Goal: Task Accomplishment & Management: Manage account settings

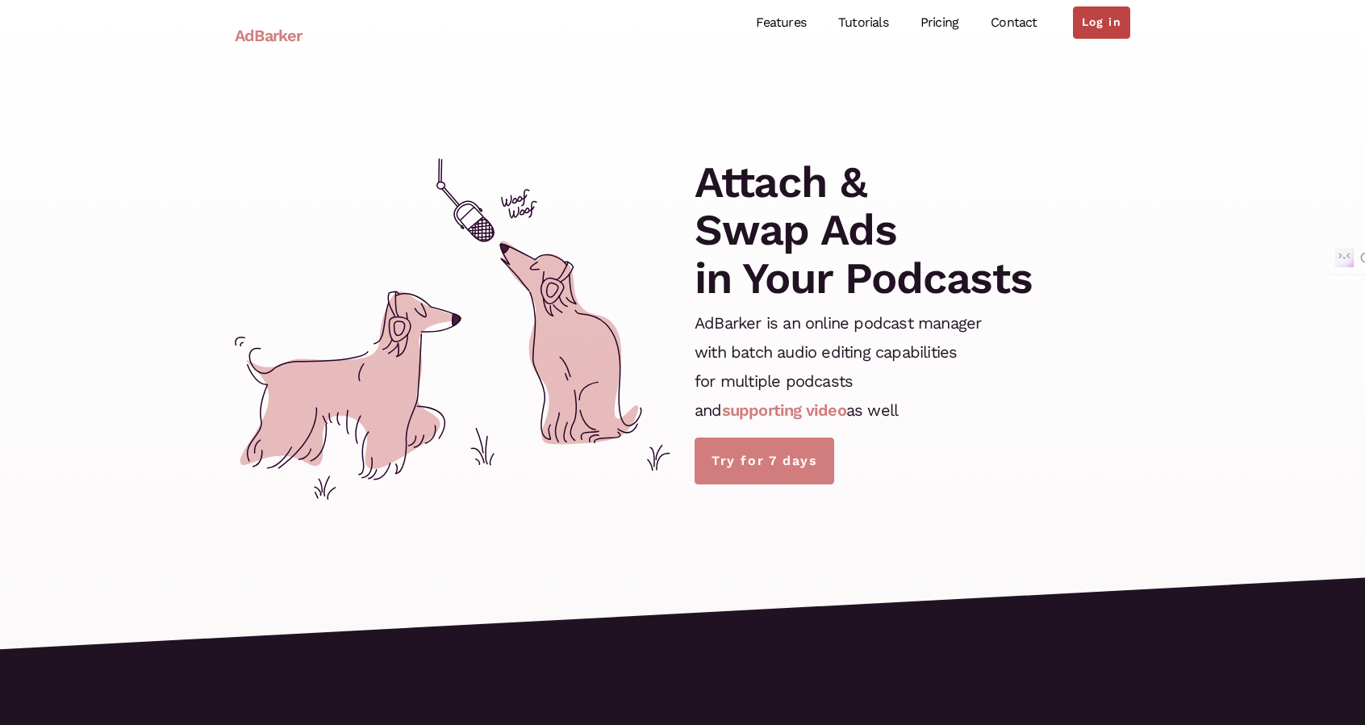
click at [1120, 20] on link "Log in" at bounding box center [1101, 22] width 57 height 32
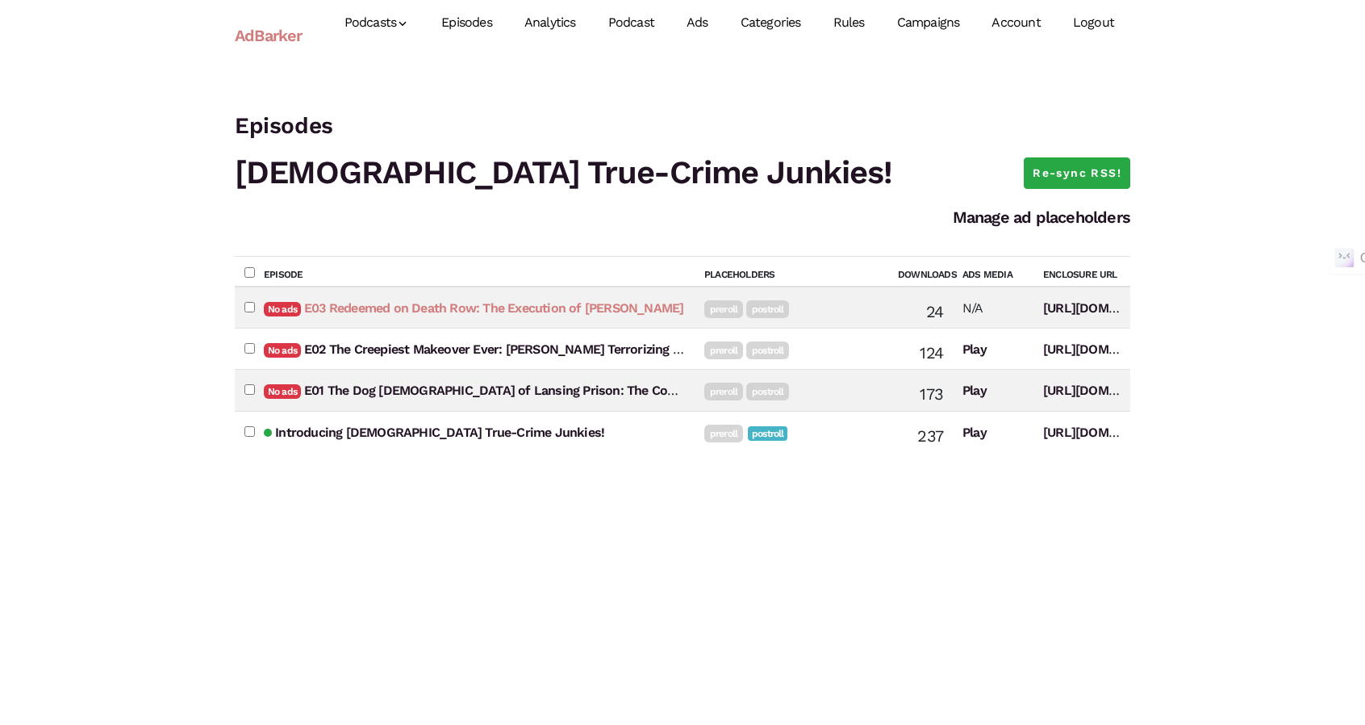
click at [534, 307] on link "E03 Redeemed on Death Row: The Execution of Karla Faye Tucker" at bounding box center [493, 307] width 379 height 15
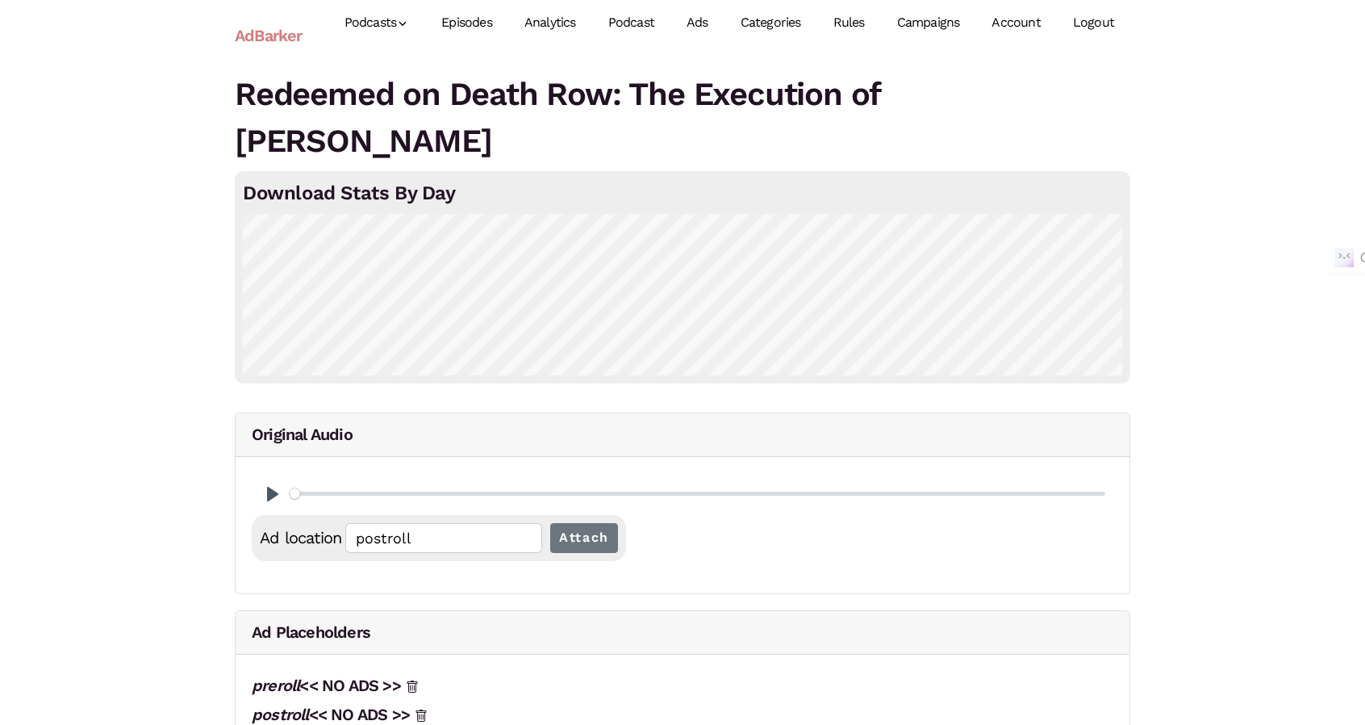
scroll to position [35, 0]
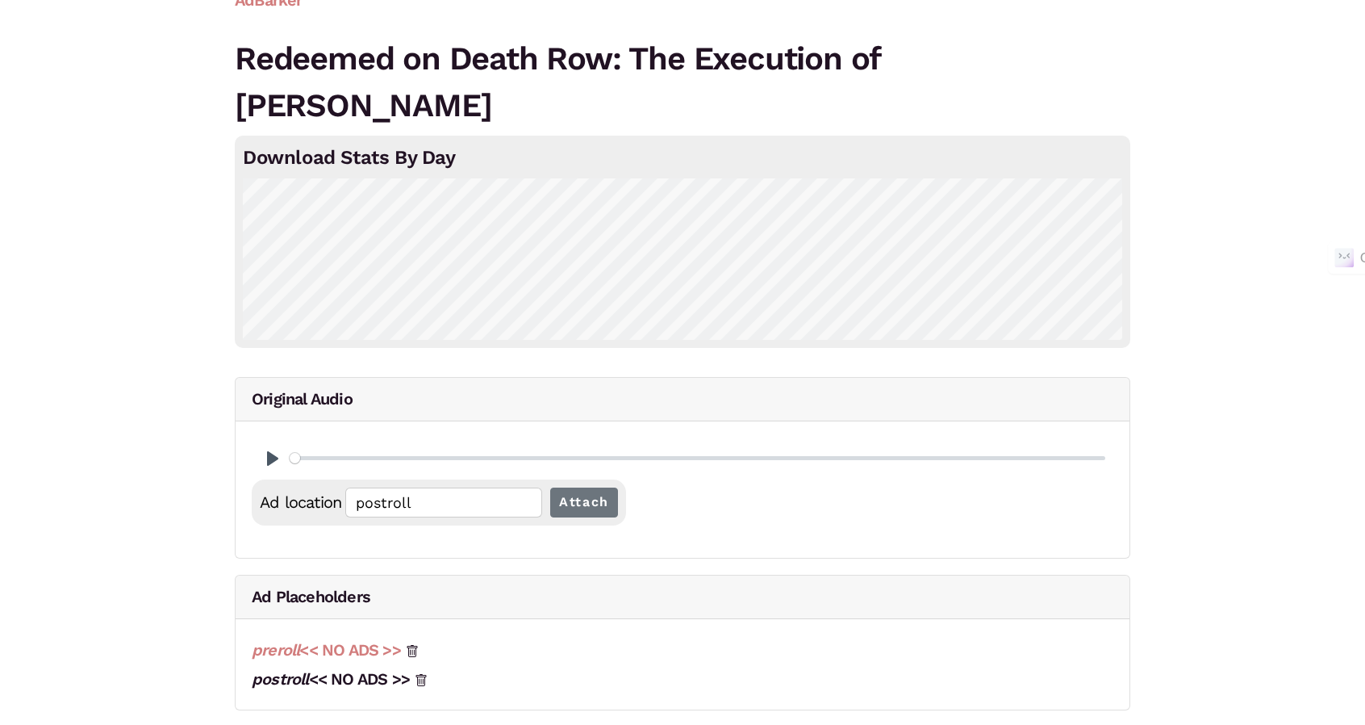
click at [382, 651] on link "preroll << NO ADS >>" at bounding box center [326, 649] width 149 height 19
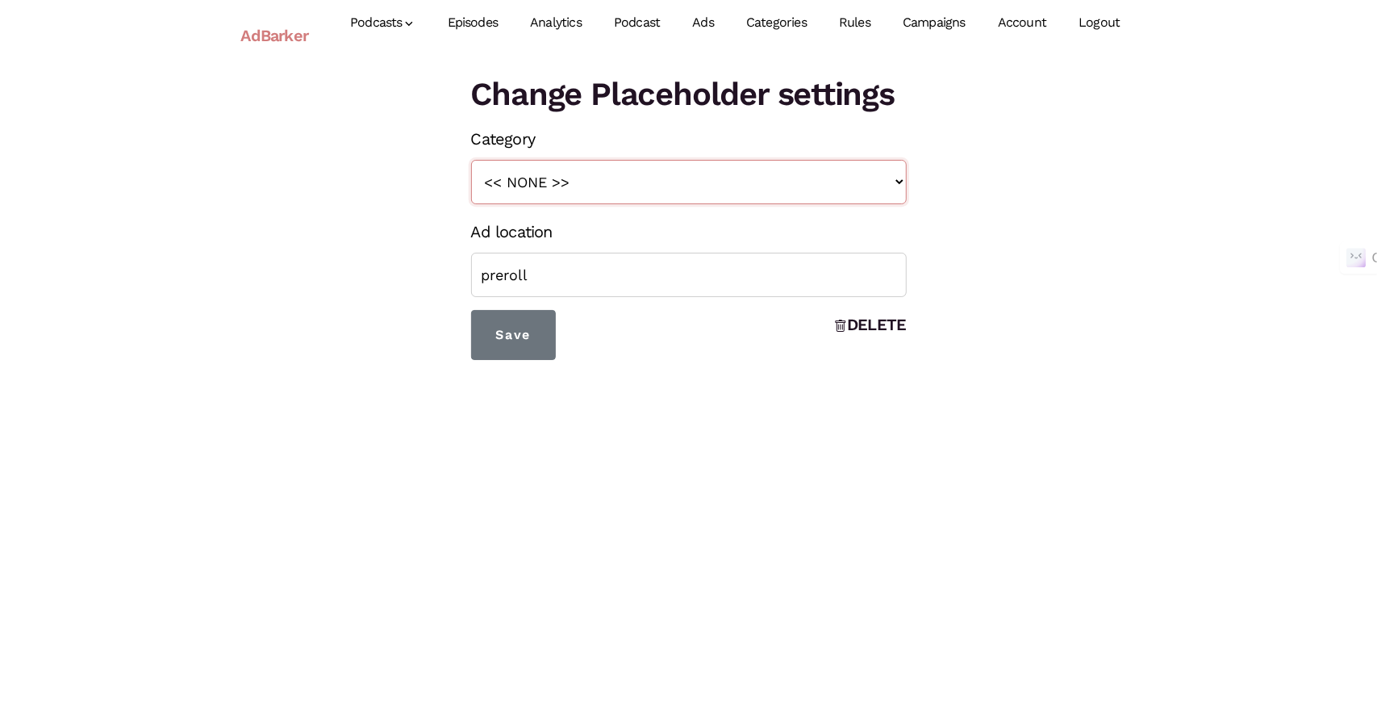
click at [717, 194] on select "<< NONE >> Teaser True Crime Midroll Ads" at bounding box center [689, 182] width 436 height 44
select select "131"
click at [471, 160] on select "<< NONE >> Teaser True Crime Midroll Ads" at bounding box center [689, 182] width 436 height 44
click at [705, 298] on form "Category << NONE >> Teaser True Crime Midroll Ads Ad location preroll Save DELE…" at bounding box center [689, 242] width 436 height 236
click at [564, 186] on select "<< NONE >> Teaser True Crime Midroll Ads" at bounding box center [689, 182] width 436 height 44
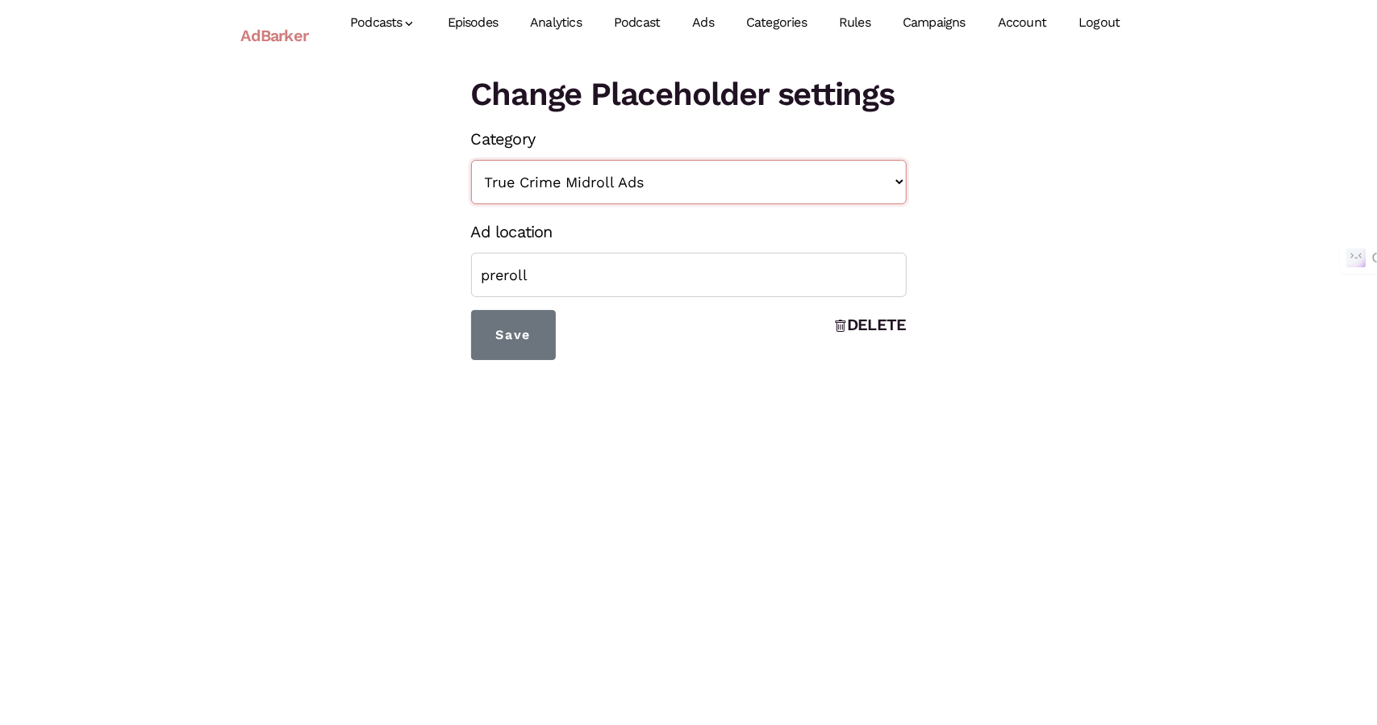
click at [564, 186] on select "<< NONE >> Teaser True Crime Midroll Ads" at bounding box center [689, 182] width 436 height 44
click at [550, 345] on input "Save" at bounding box center [513, 335] width 85 height 50
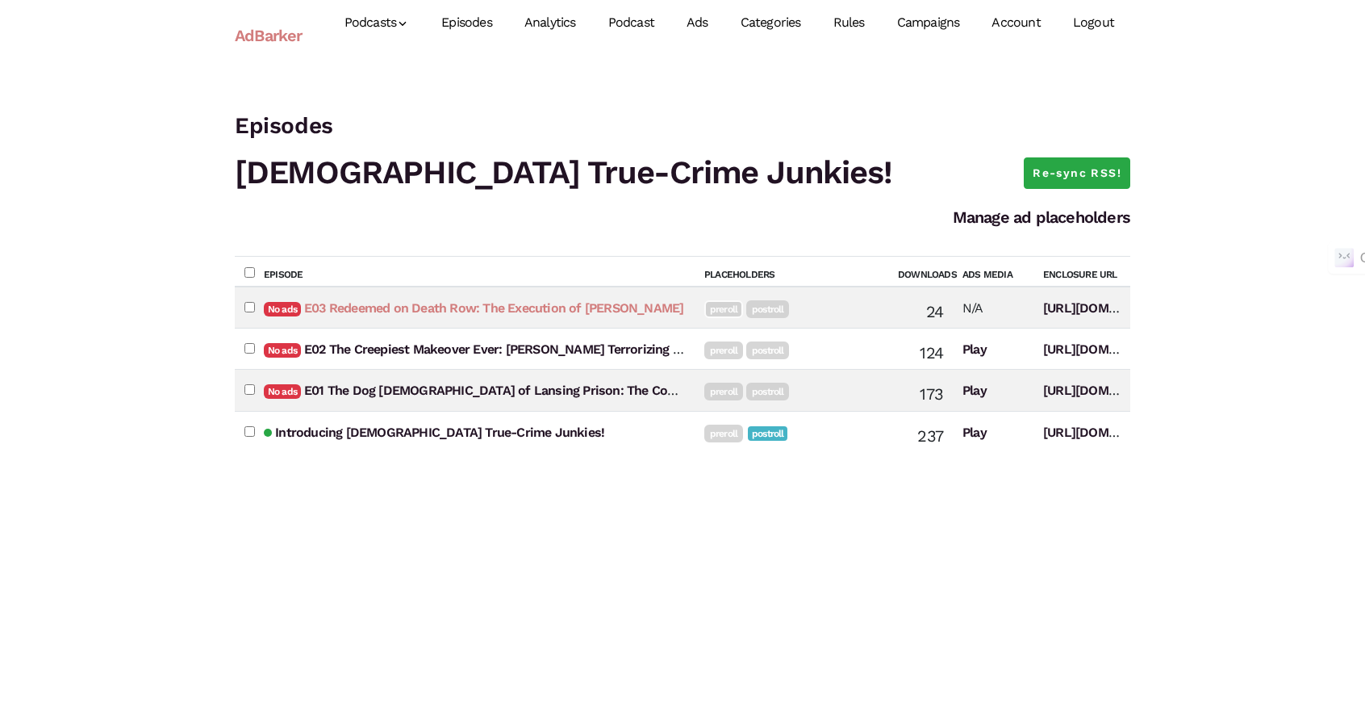
click at [608, 309] on link "E03 Redeemed on Death Row: The Execution of Karla Faye Tucker" at bounding box center [493, 307] width 379 height 15
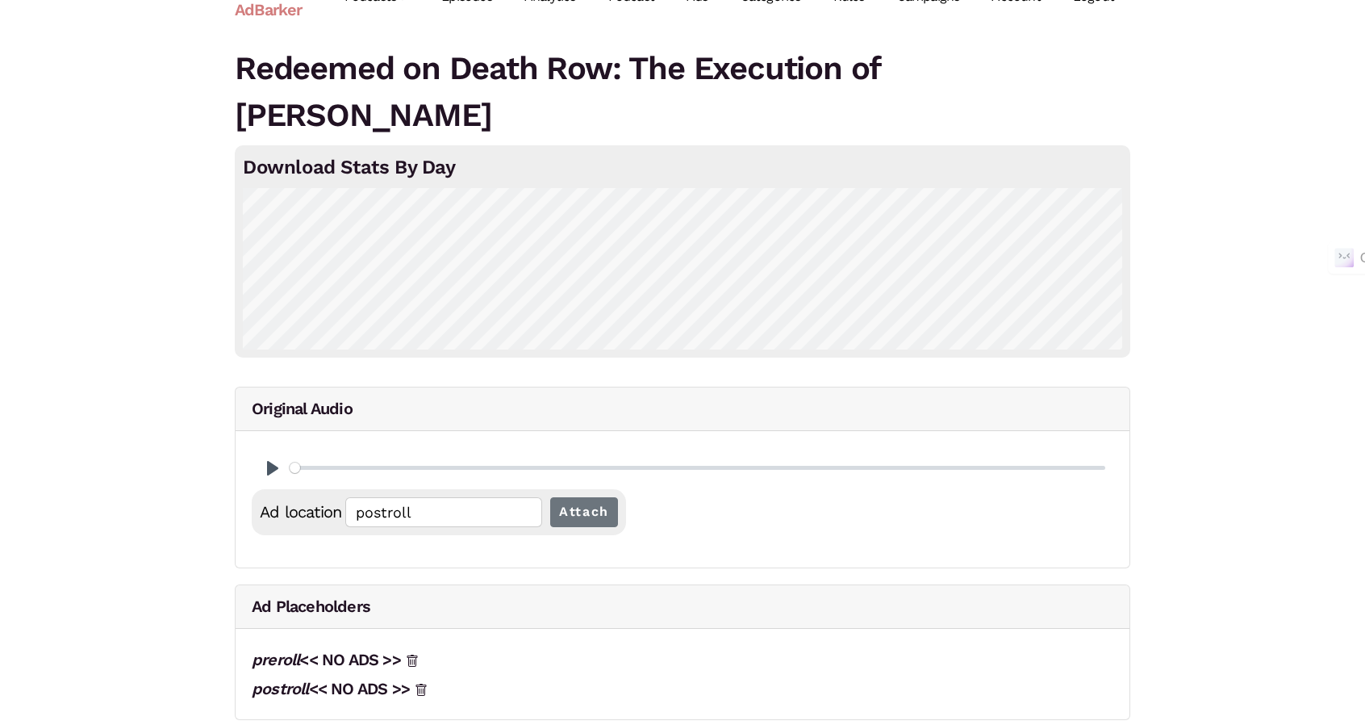
scroll to position [35, 0]
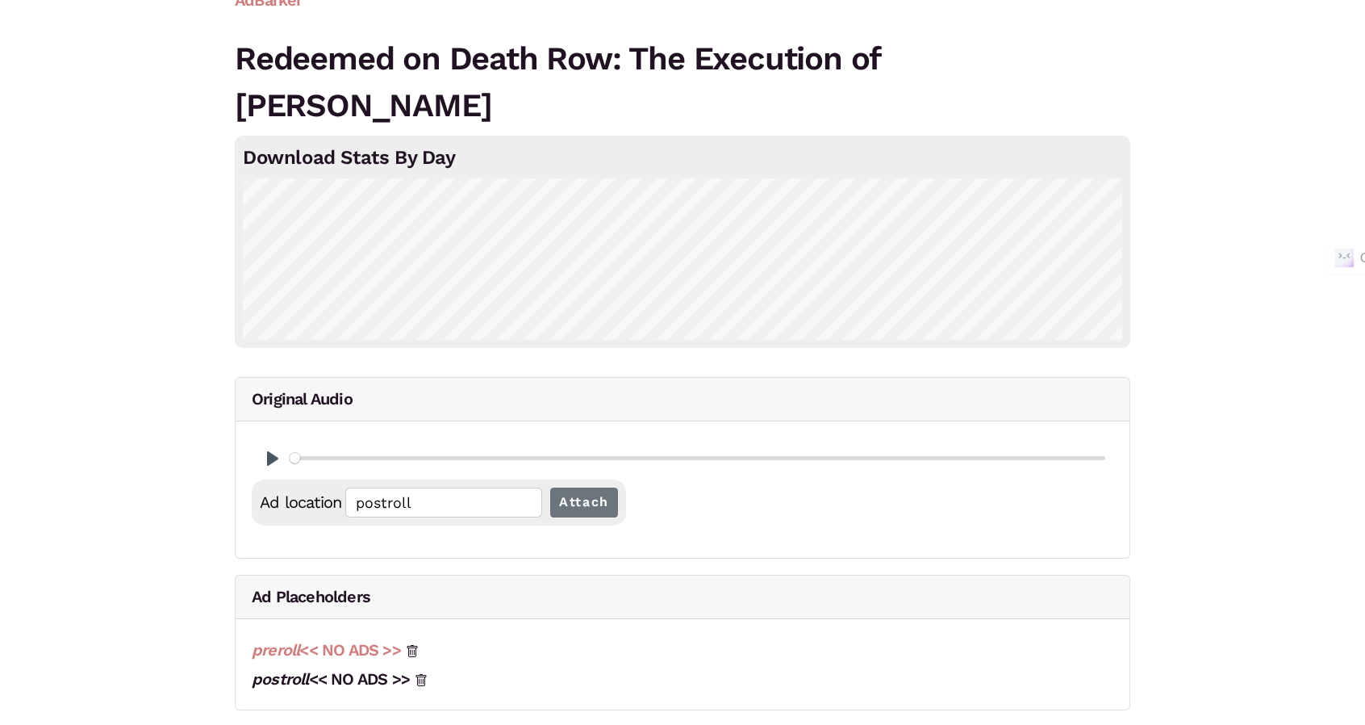
click at [368, 654] on link "preroll << NO ADS >>" at bounding box center [326, 649] width 149 height 19
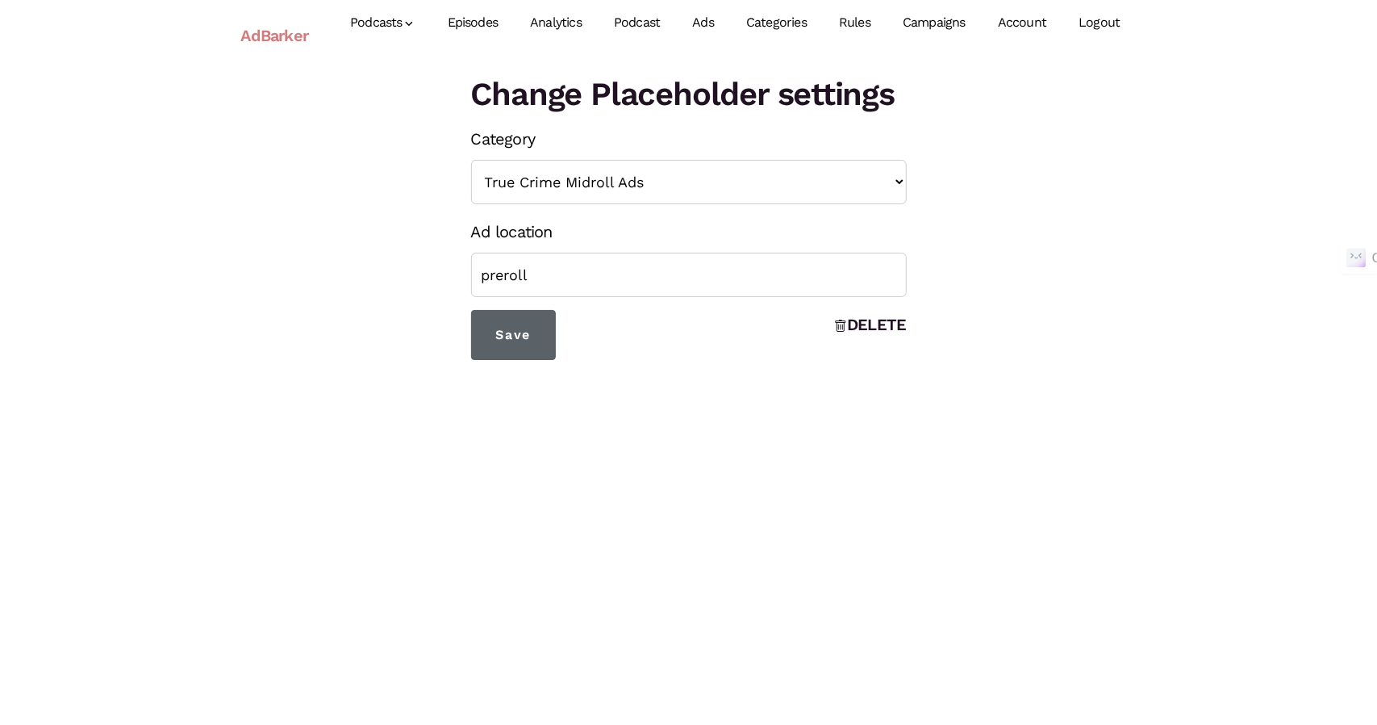
click at [515, 331] on input "Save" at bounding box center [513, 335] width 85 height 50
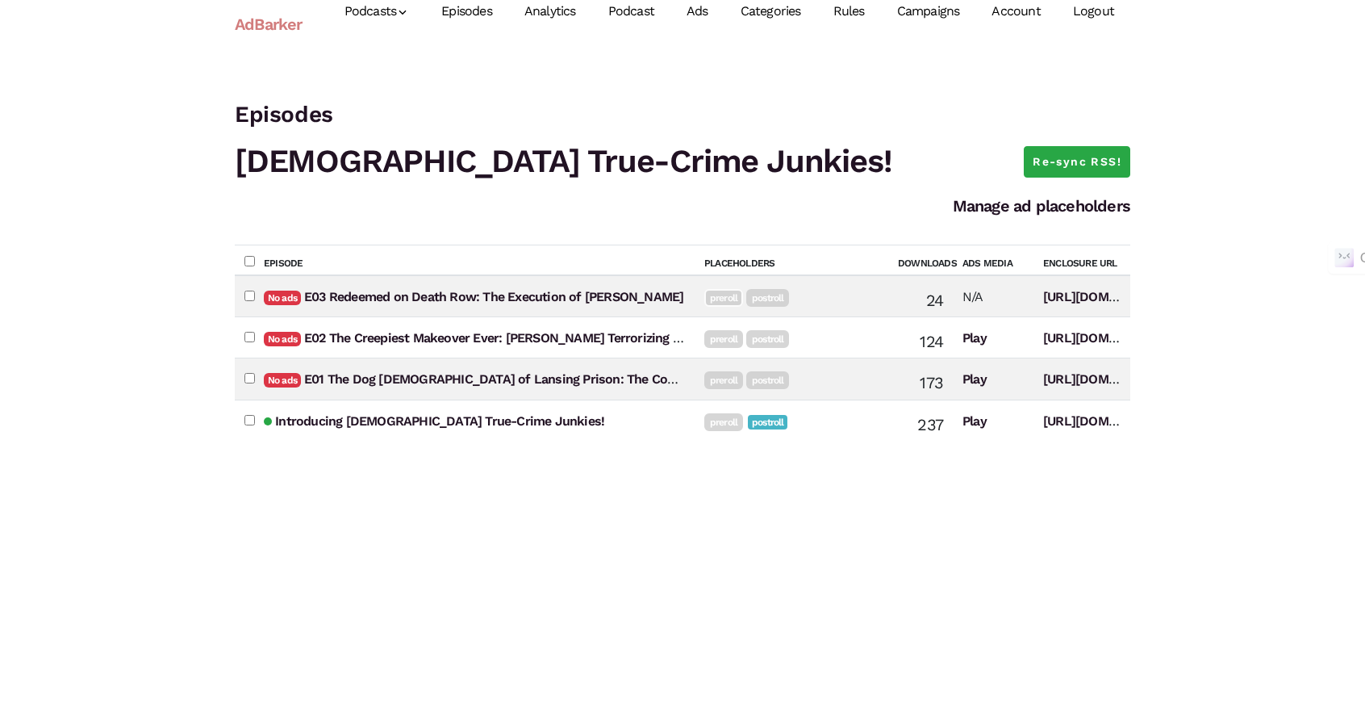
scroll to position [15, 0]
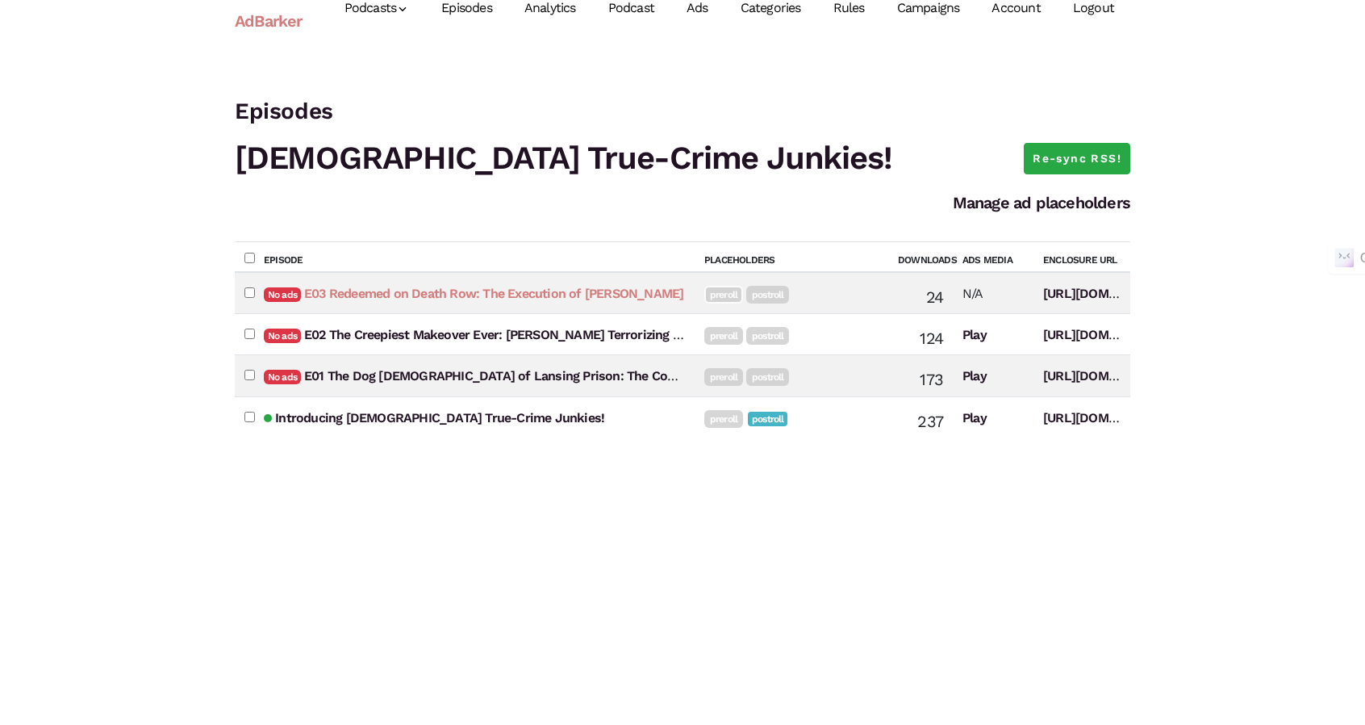
click at [524, 297] on link "E03 Redeemed on Death Row: The Execution of Karla Faye Tucker" at bounding box center [493, 293] width 379 height 15
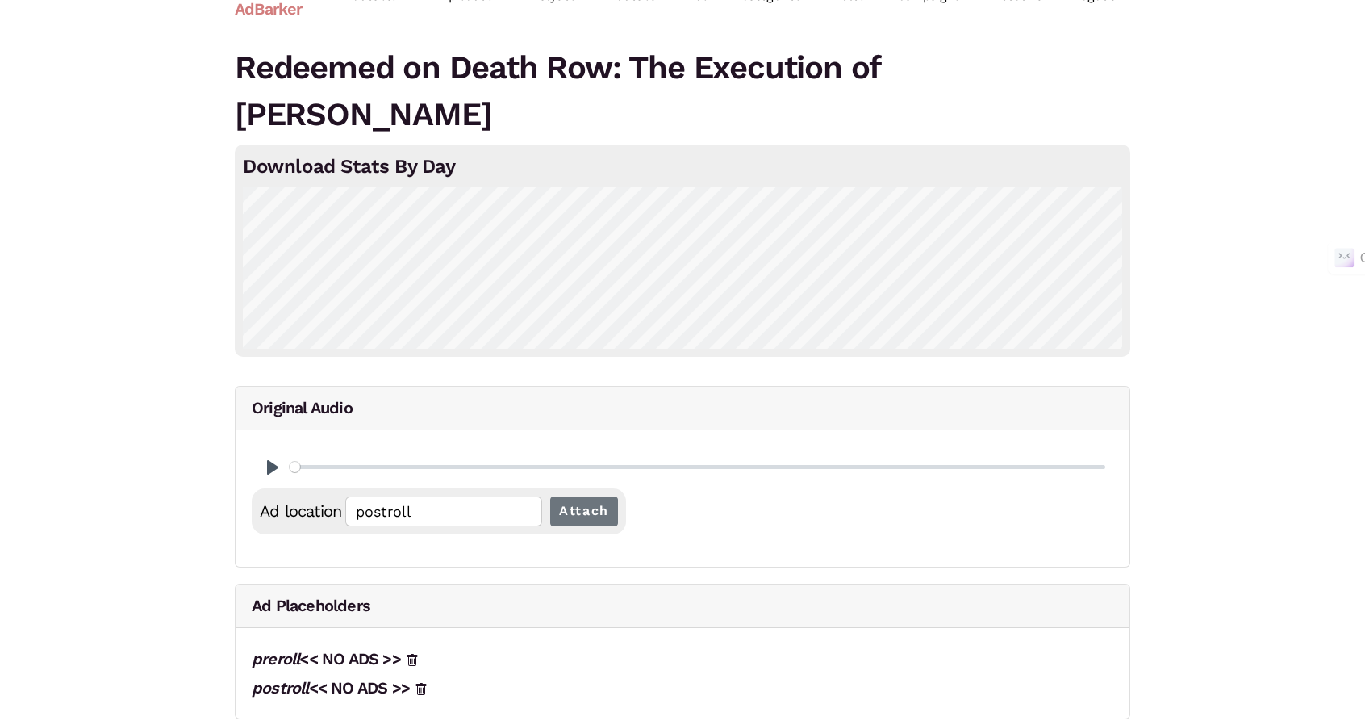
scroll to position [35, 0]
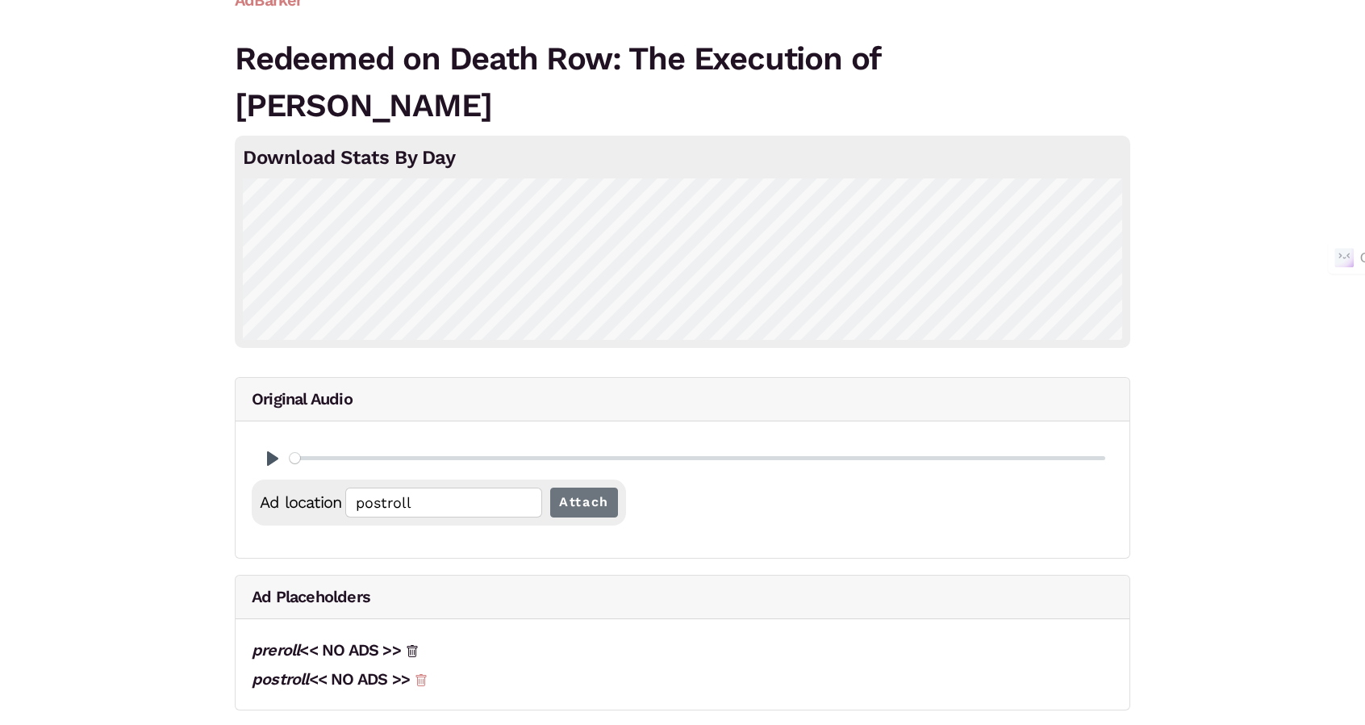
click at [428, 680] on icon at bounding box center [421, 680] width 13 height 13
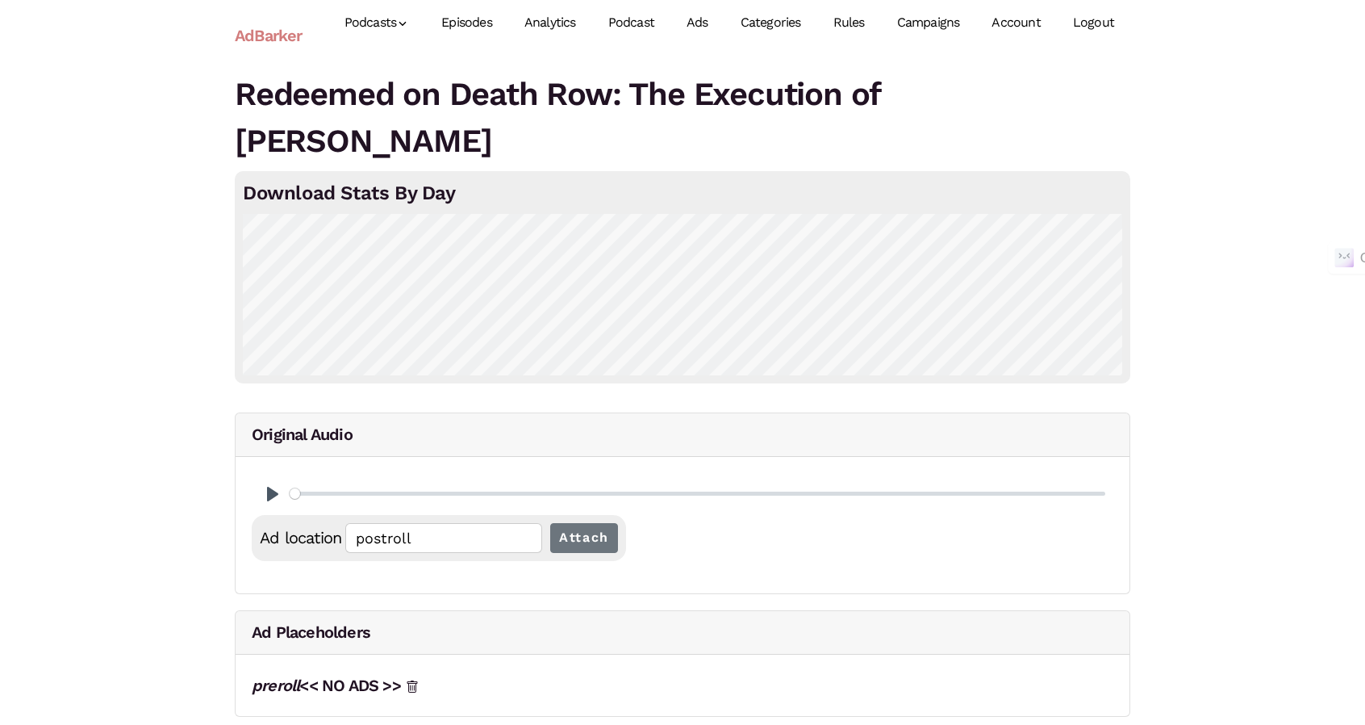
scroll to position [6, 0]
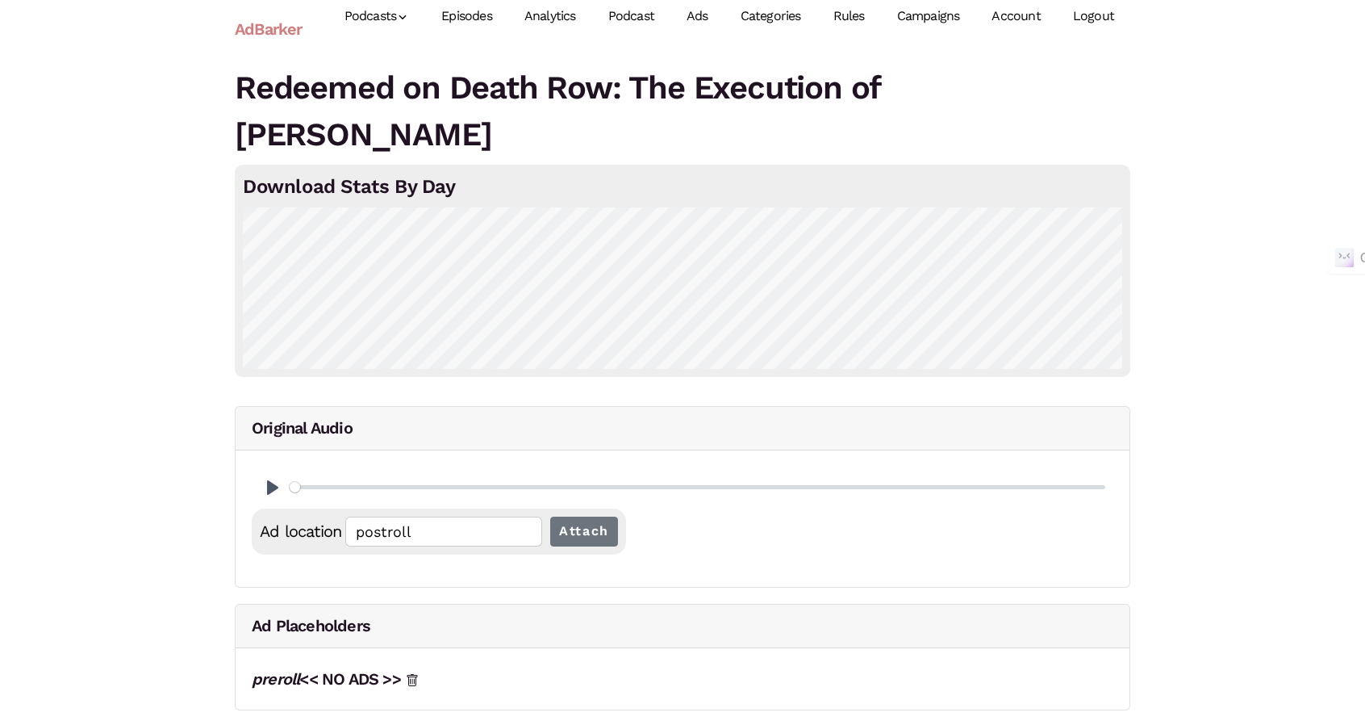
click at [707, 14] on link "Ads" at bounding box center [697, 17] width 54 height 72
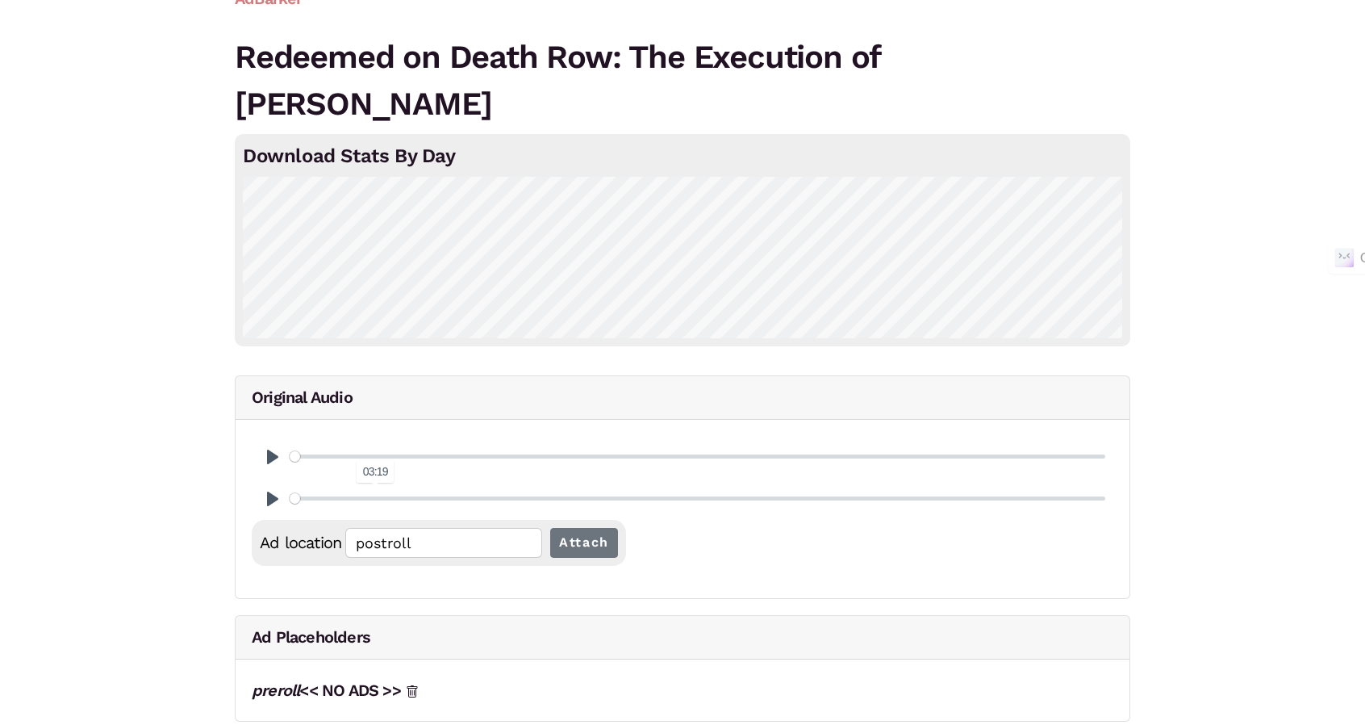
scroll to position [48, 0]
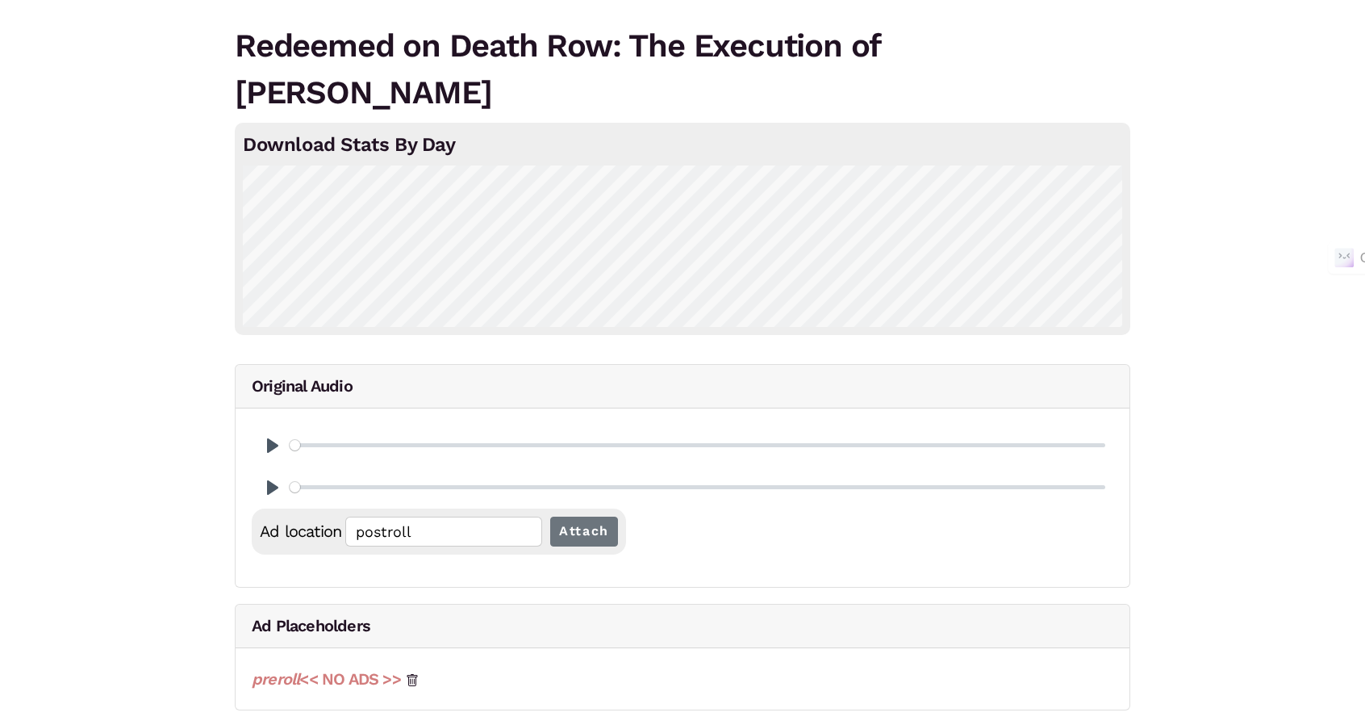
click at [384, 683] on link "preroll << NO ADS >>" at bounding box center [326, 678] width 149 height 19
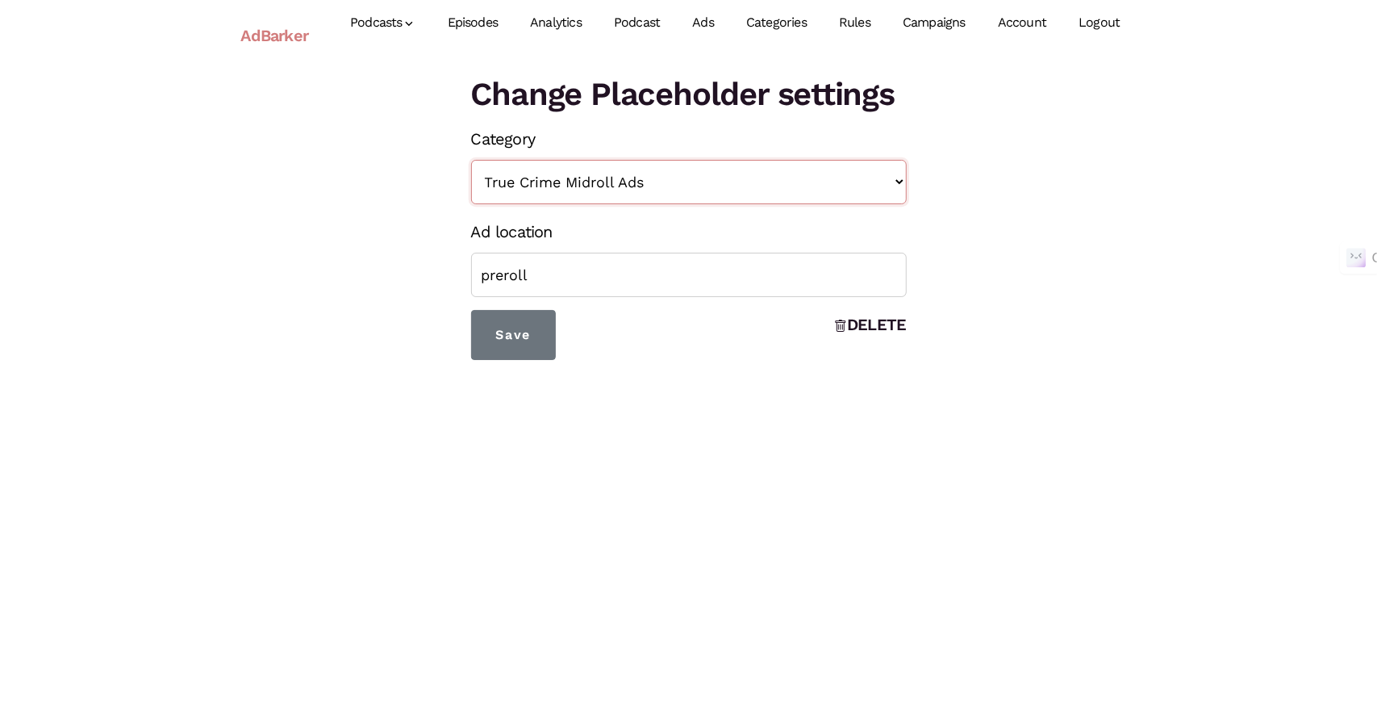
click at [678, 163] on select "<< NONE >> Teaser True Crime Midroll Ads" at bounding box center [689, 182] width 436 height 44
select select
click at [471, 160] on select "<< NONE >> Teaser True Crime Midroll Ads" at bounding box center [689, 182] width 436 height 44
click at [516, 343] on input "Save" at bounding box center [513, 335] width 85 height 50
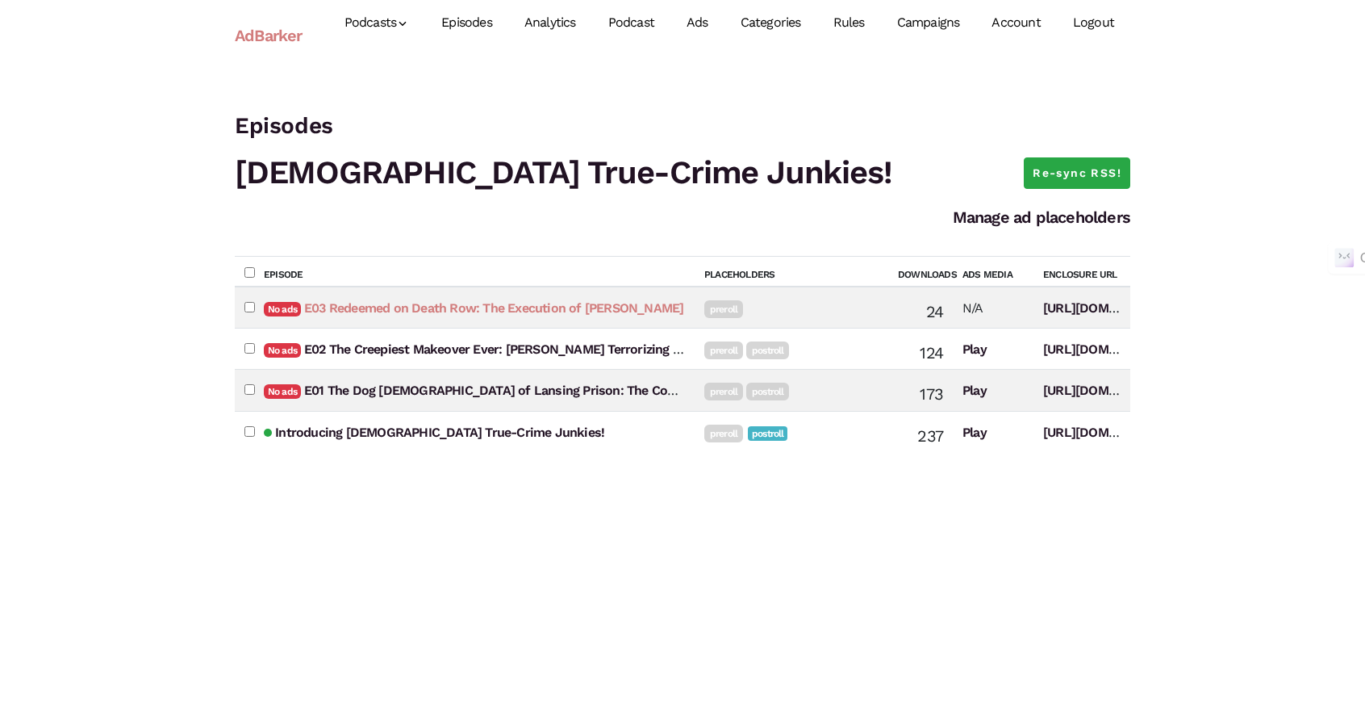
click at [402, 311] on link "E03 Redeemed on Death Row: The Execution of Karla Faye Tucker" at bounding box center [493, 307] width 379 height 15
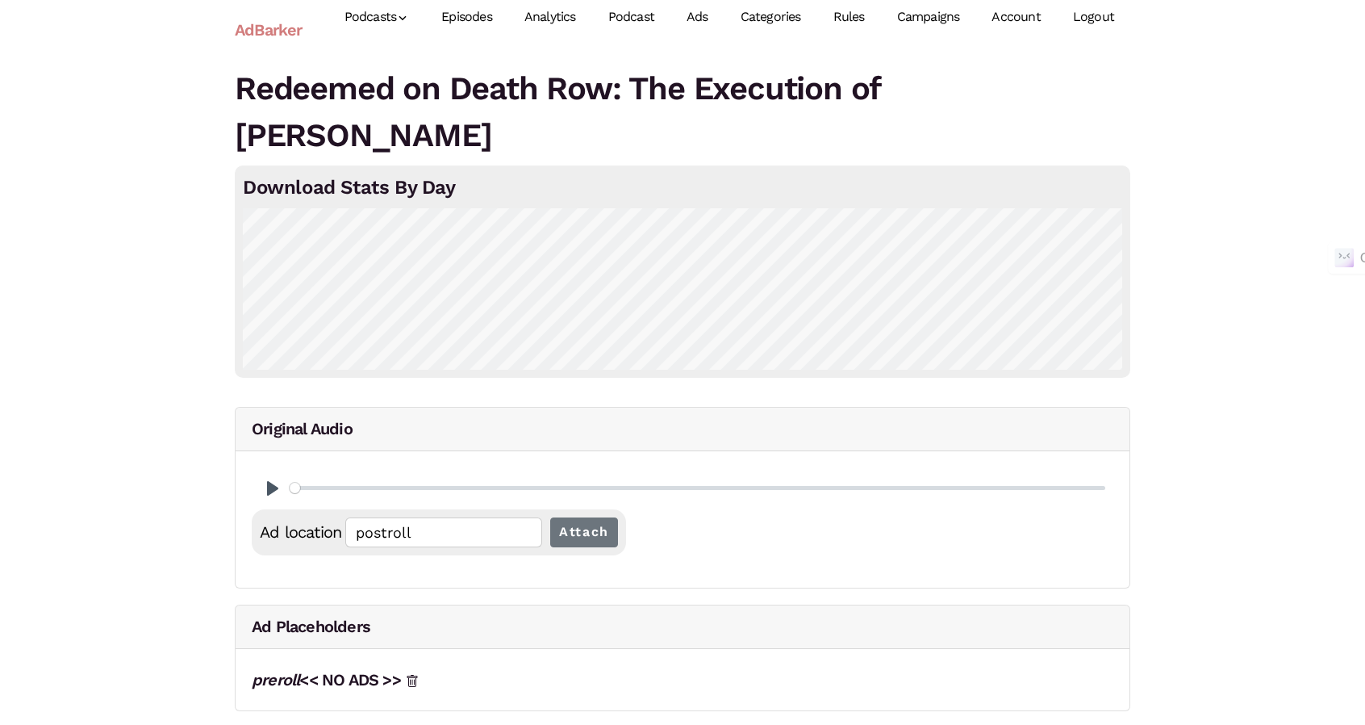
scroll to position [6, 0]
click at [330, 685] on link "preroll << NO ADS >>" at bounding box center [326, 678] width 149 height 19
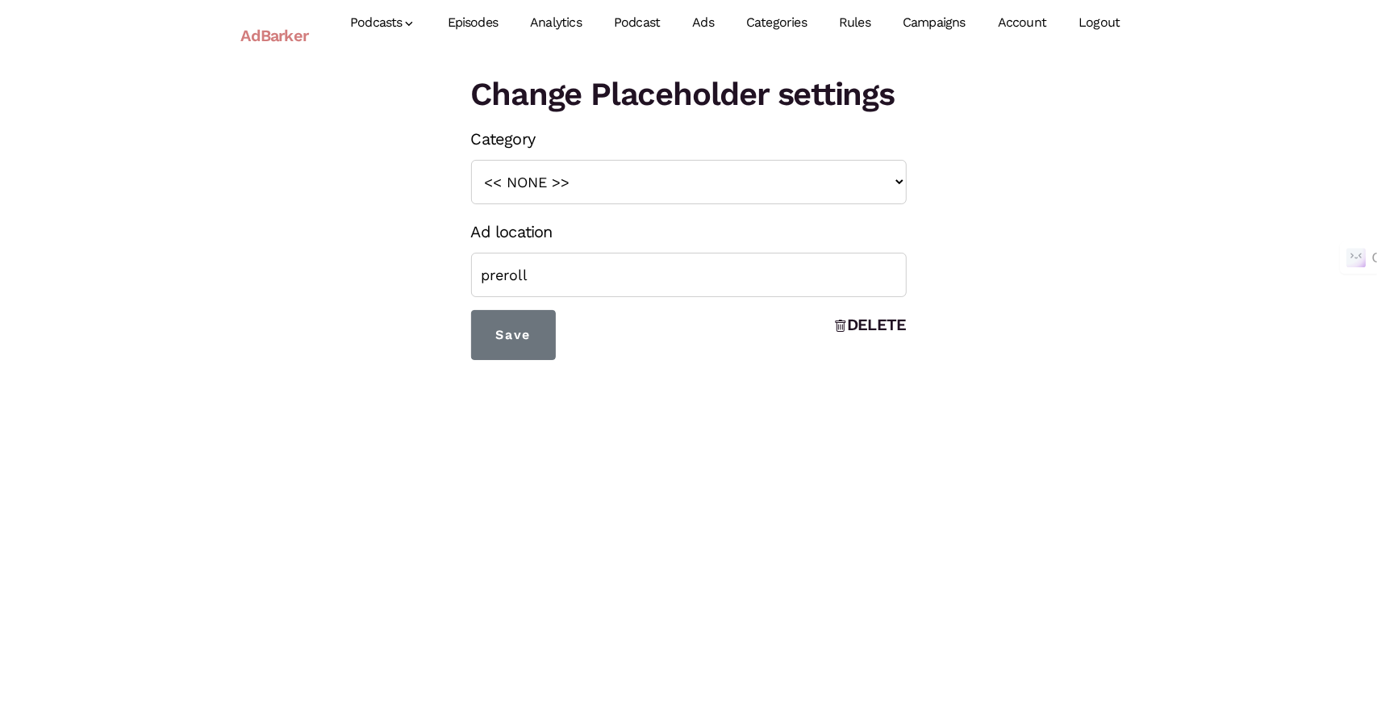
click at [697, 25] on link "Ads" at bounding box center [703, 23] width 54 height 72
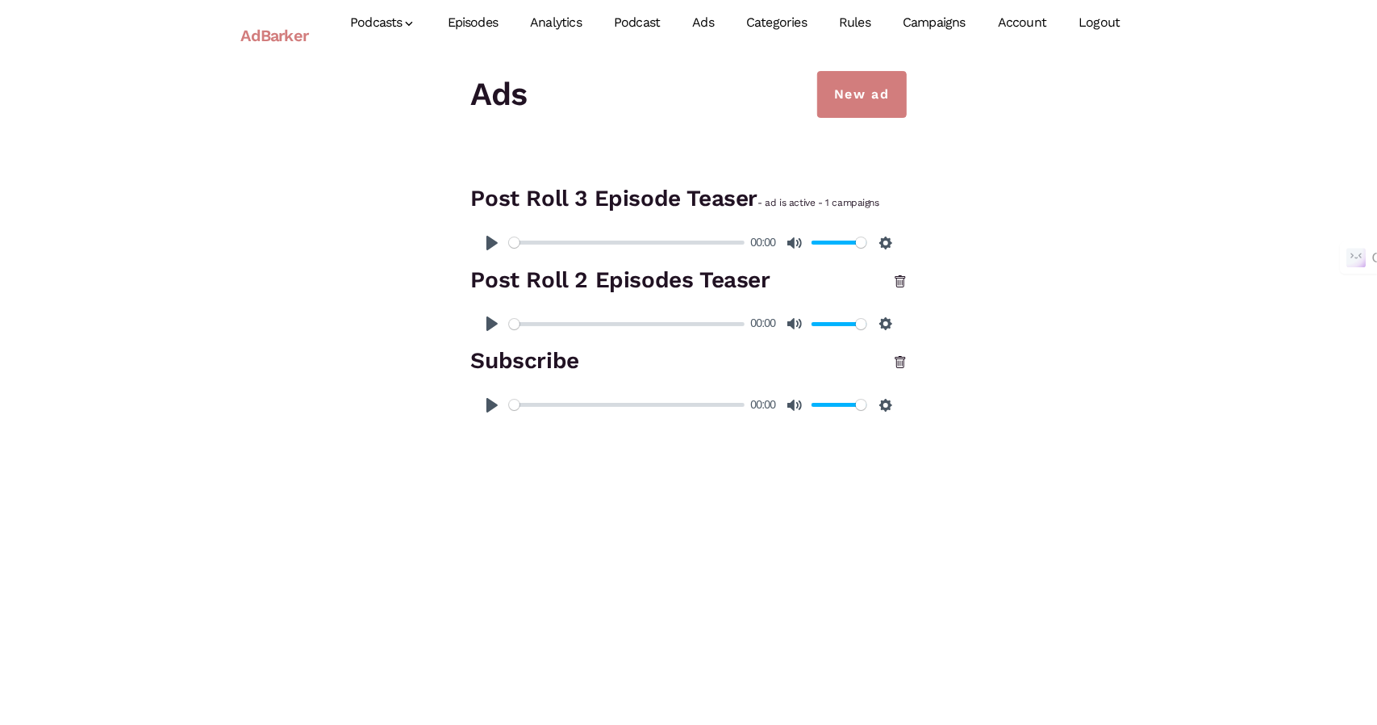
click at [947, 15] on link "Campaigns" at bounding box center [934, 23] width 95 height 72
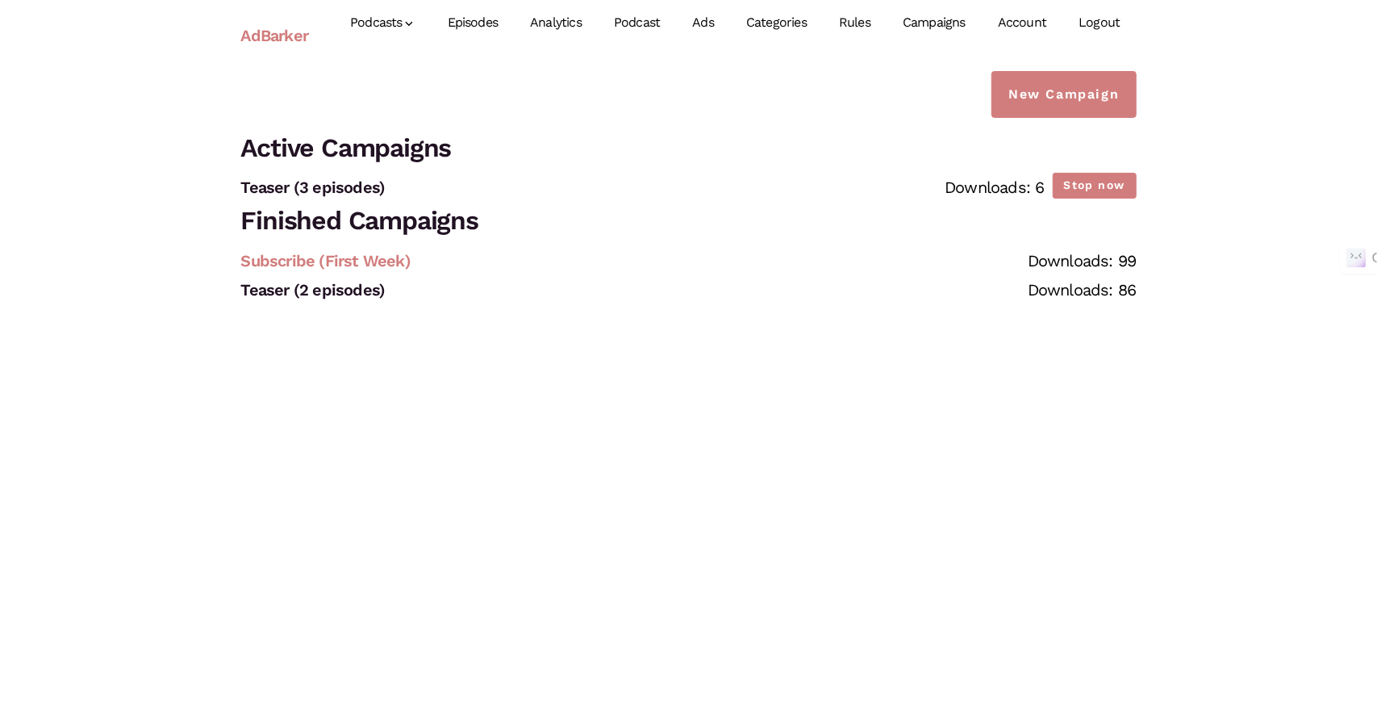
click at [280, 263] on link "Subscribe (First Week)" at bounding box center [325, 260] width 169 height 19
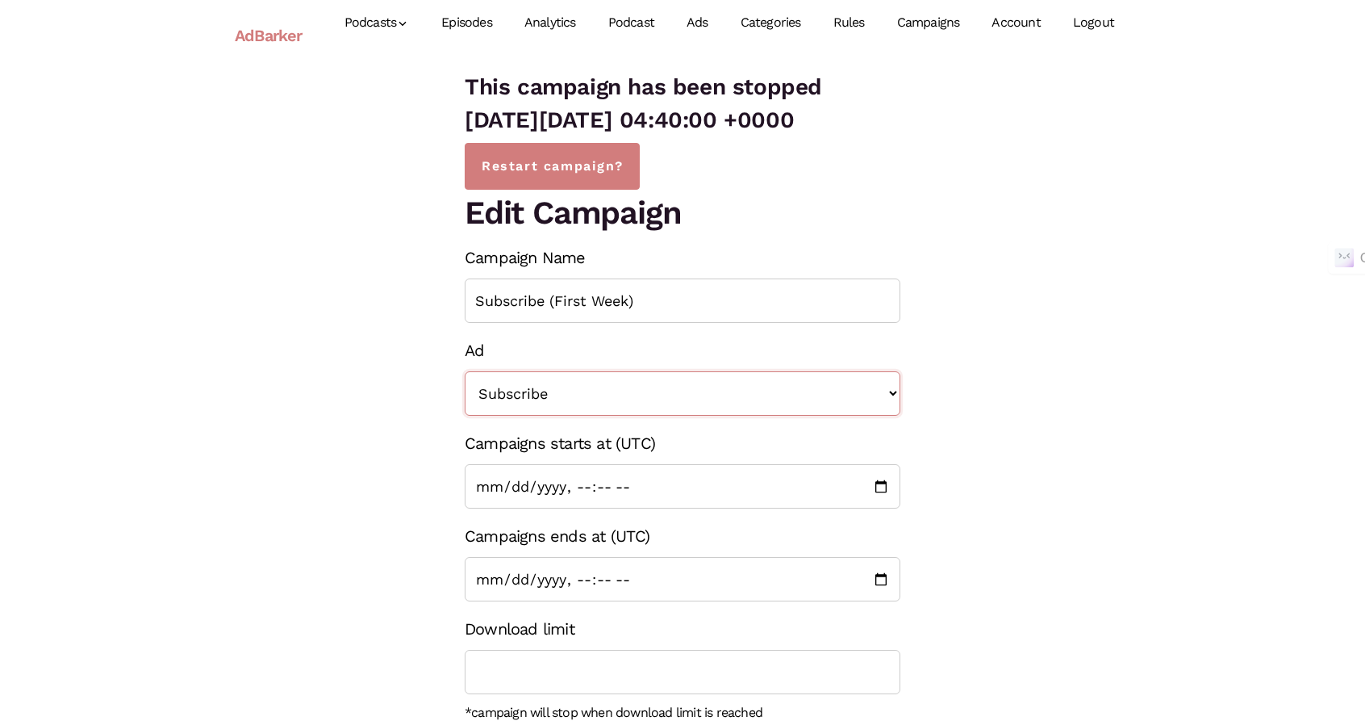
click at [564, 407] on select "<< None >> Subscribe Post Roll 2 Episodes Teaser Post Roll 3 Episode Teaser" at bounding box center [683, 393] width 436 height 44
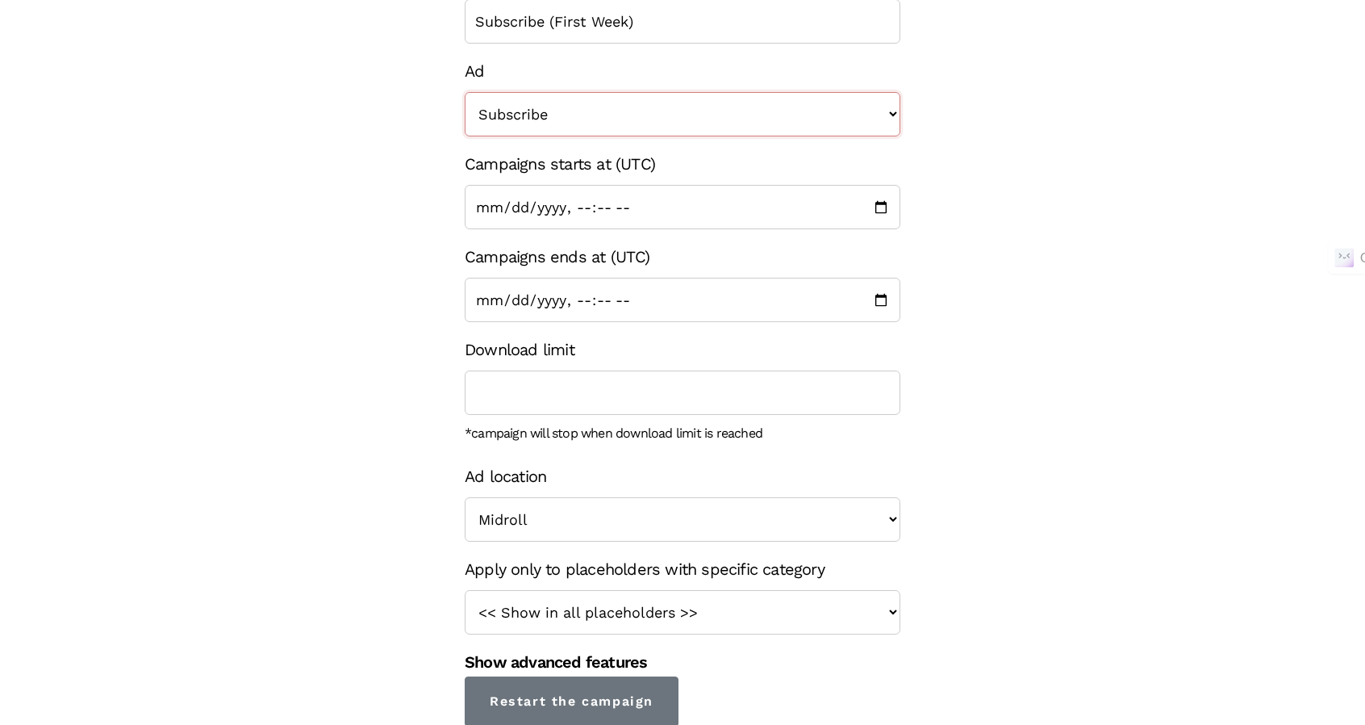
scroll to position [279, 0]
click at [591, 544] on form "Campaign Name Subscribe (First Week) Ad << None >> Subscribe Post Roll 2 Episod…" at bounding box center [683, 345] width 436 height 762
click at [591, 523] on select "Preroll Midroll Postroll" at bounding box center [683, 519] width 436 height 44
click at [415, 528] on div "This campaign has been stopped on Fri, 05 Sep 2025 04:40:00 +0000 Restart campa…" at bounding box center [683, 259] width 920 height 934
click at [615, 609] on select "<< Show in all placeholders >> Teaser True Crime Midroll Ads" at bounding box center [683, 612] width 436 height 44
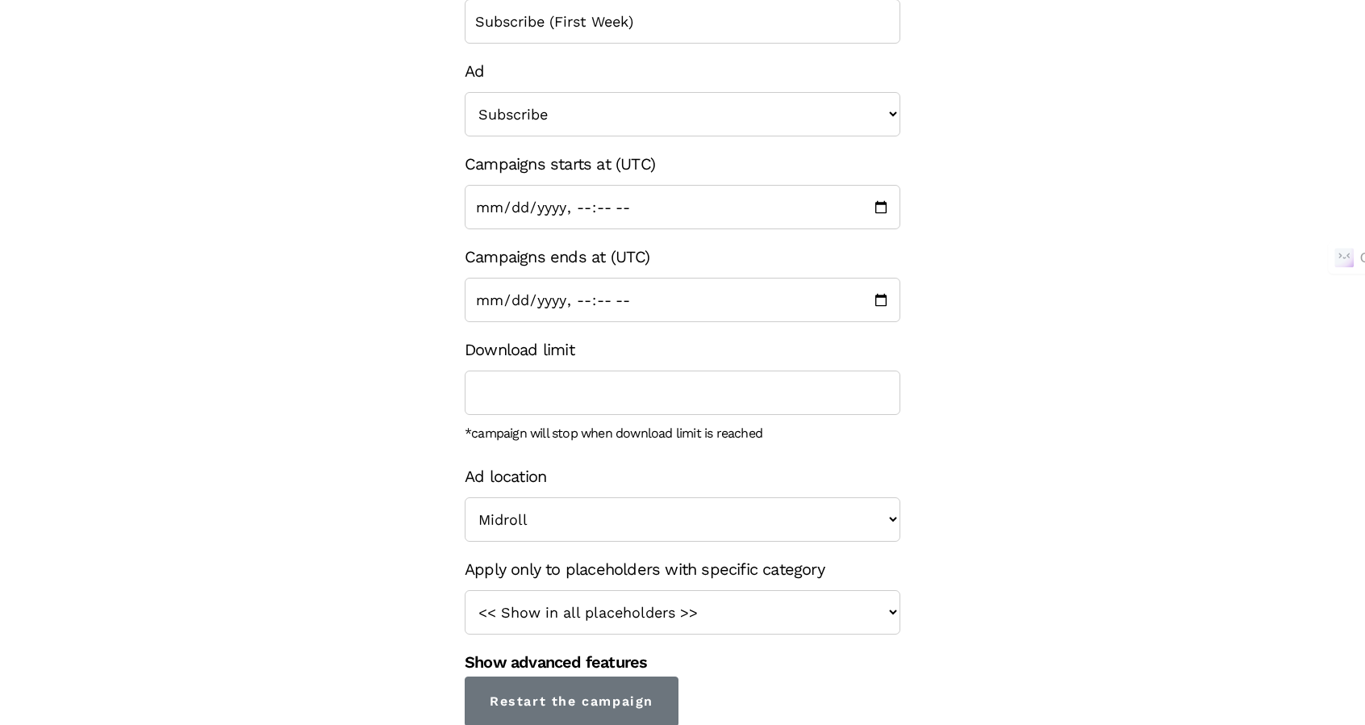
click at [434, 587] on div "This campaign has been stopped on Fri, 05 Sep 2025 04:40:00 +0000 Restart campa…" at bounding box center [683, 259] width 920 height 934
click at [533, 519] on select "Preroll Midroll Postroll" at bounding box center [683, 519] width 436 height 44
select select "preroll"
click at [465, 497] on select "Preroll Midroll Postroll" at bounding box center [683, 519] width 436 height 44
click at [564, 687] on input "Restart the campaign" at bounding box center [572, 701] width 214 height 50
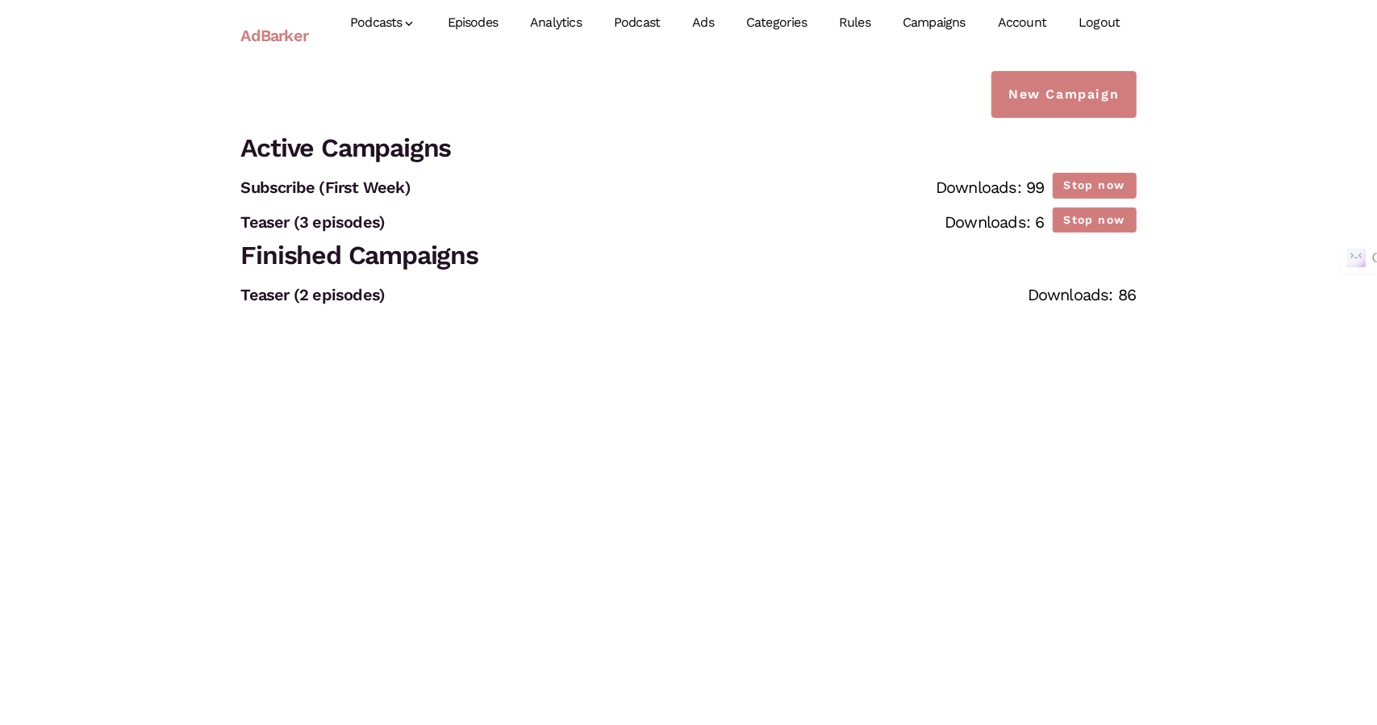
click at [474, 30] on link "Episodes" at bounding box center [473, 23] width 83 height 72
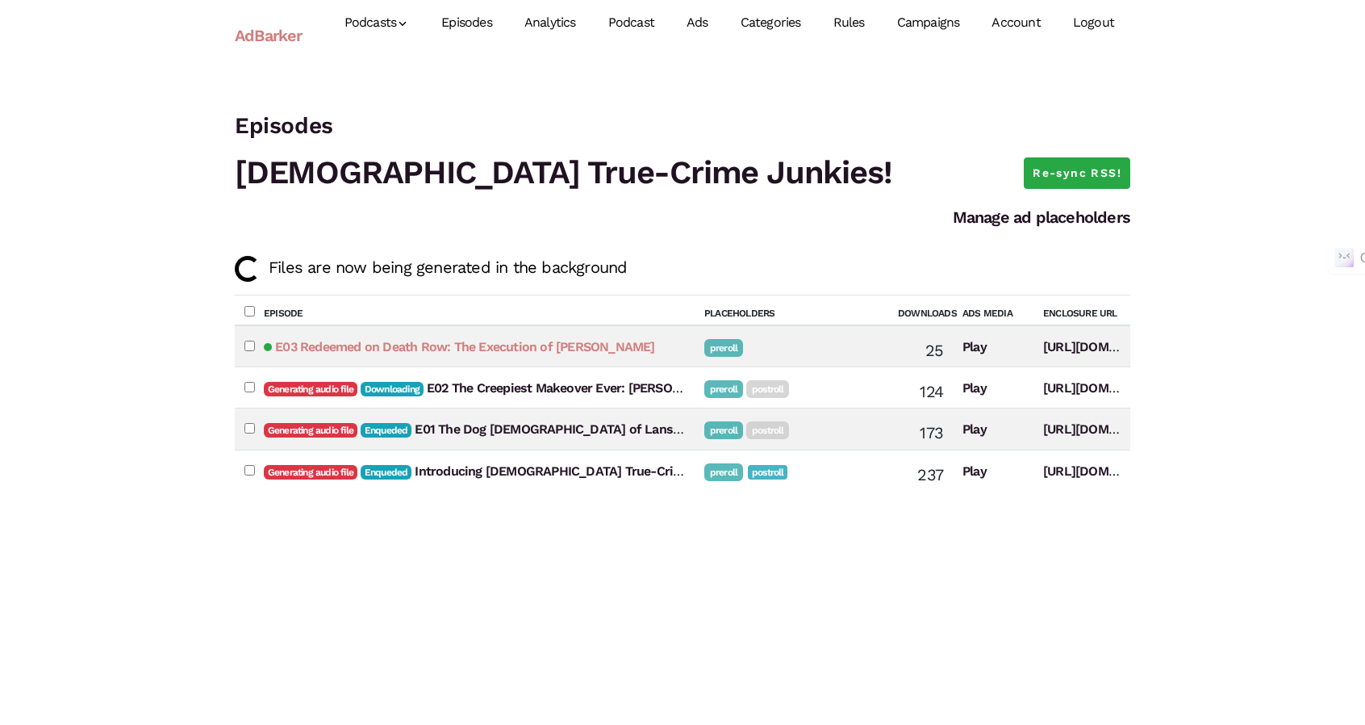
click at [501, 345] on link "E03 Redeemed on Death Row: The Execution of Karla Faye Tucker" at bounding box center [464, 346] width 379 height 15
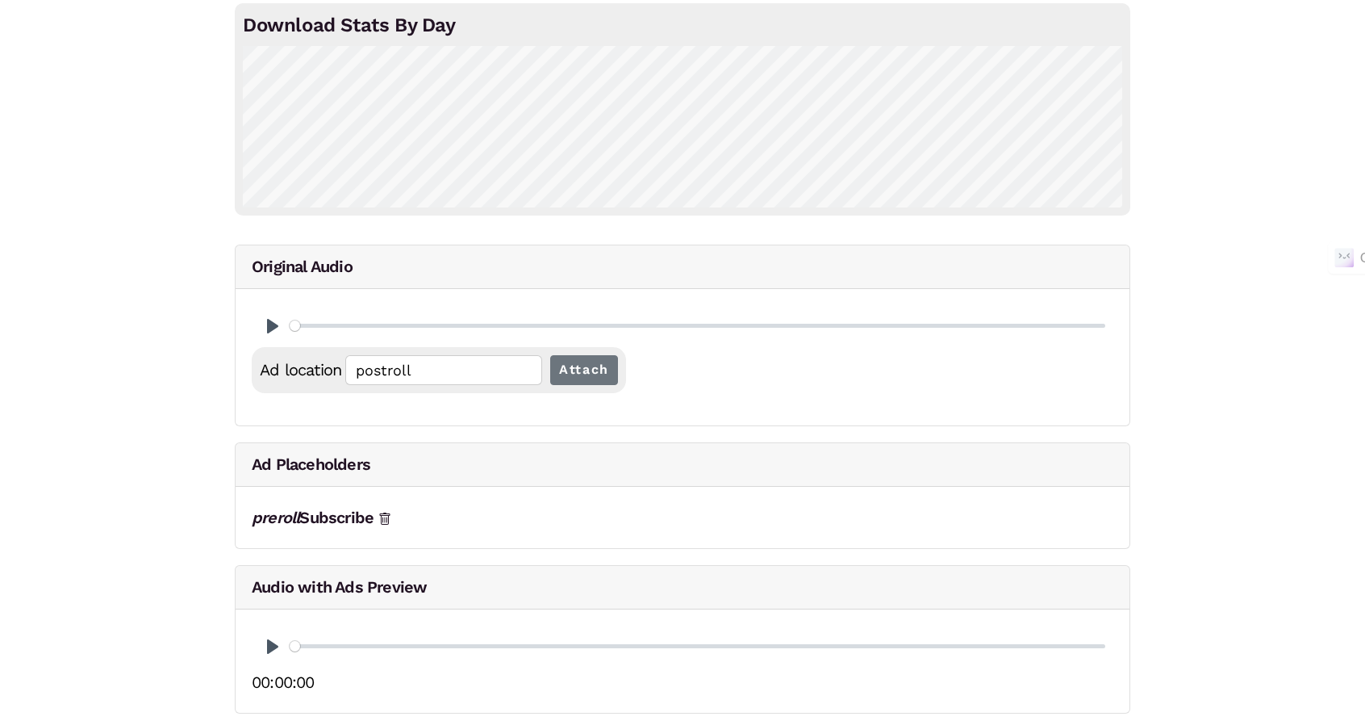
scroll to position [169, 0]
click at [269, 653] on button "Pause Play" at bounding box center [273, 645] width 26 height 26
click at [556, 637] on input "Seek" at bounding box center [698, 644] width 816 height 15
click at [362, 639] on input "Seek" at bounding box center [698, 644] width 816 height 15
click at [329, 639] on input "Seek" at bounding box center [698, 644] width 816 height 15
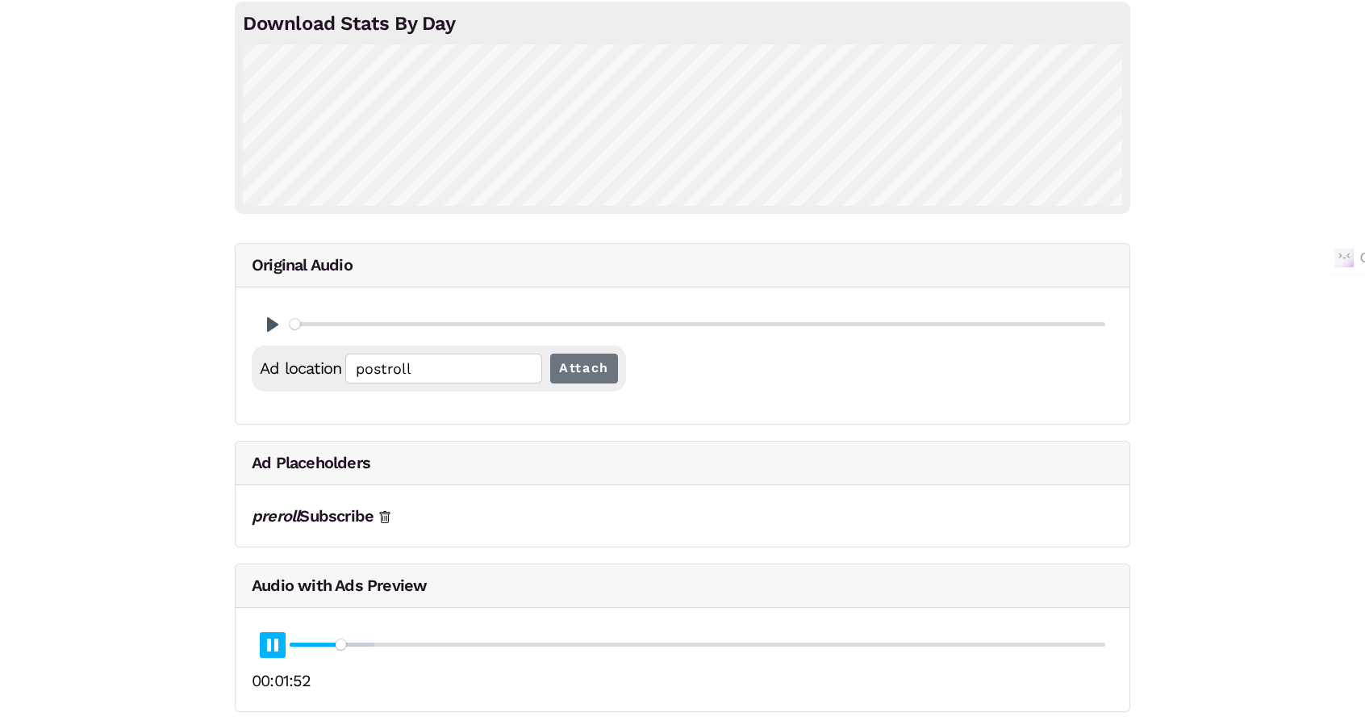
click at [269, 637] on button "Pause Play" at bounding box center [273, 645] width 26 height 26
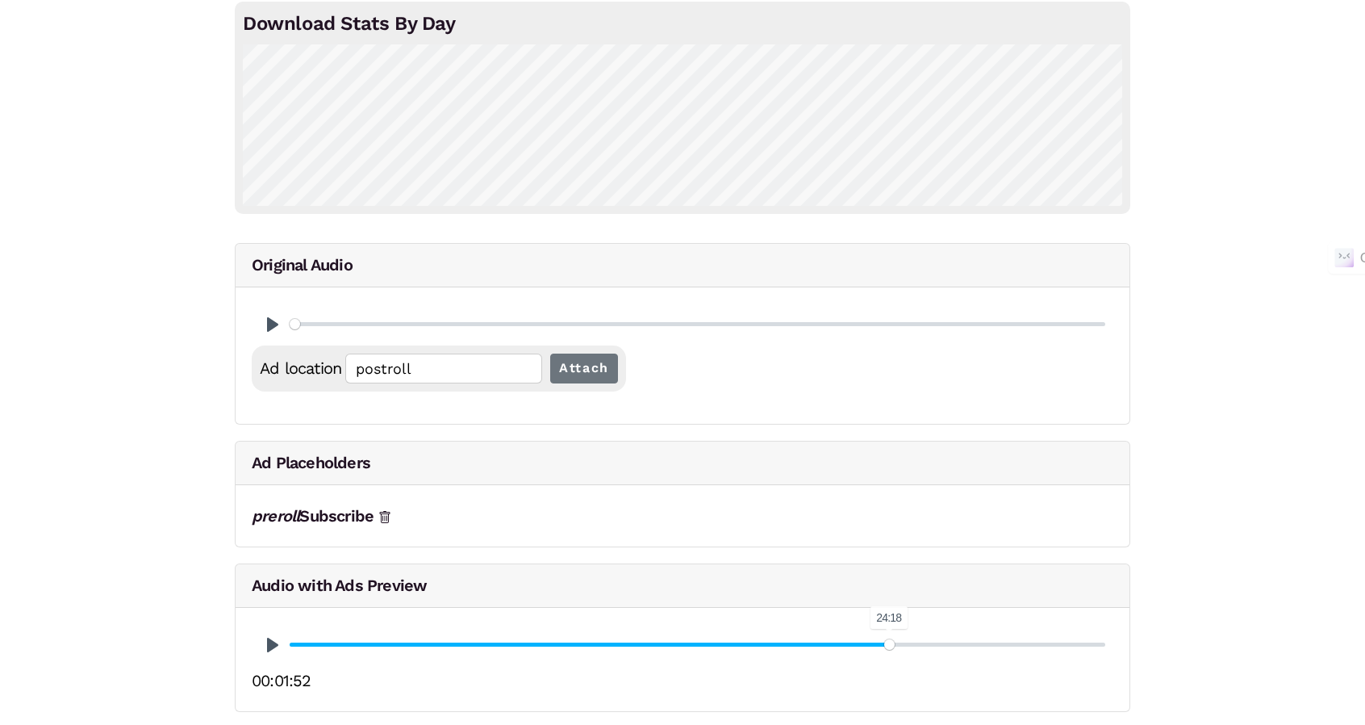
click at [889, 645] on input "Seek" at bounding box center [698, 644] width 816 height 15
click at [273, 653] on button "Pause Play" at bounding box center [273, 645] width 26 height 26
click at [904, 644] on input "Seek" at bounding box center [698, 644] width 816 height 15
click at [917, 646] on input "Seek" at bounding box center [698, 644] width 816 height 15
click at [929, 645] on input "Seek" at bounding box center [698, 644] width 816 height 15
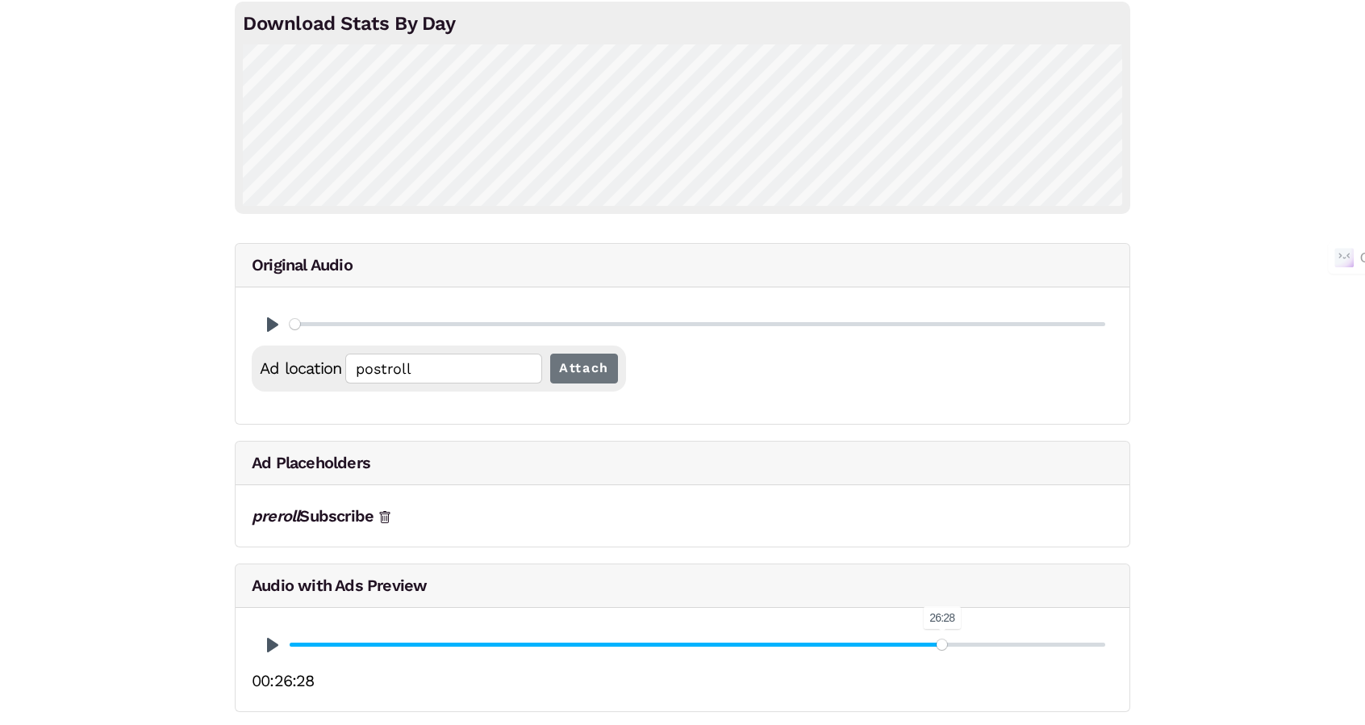
click at [942, 645] on input "Seek" at bounding box center [698, 644] width 816 height 15
click at [950, 643] on input "Seek" at bounding box center [698, 644] width 816 height 15
click at [958, 643] on input "Seek" at bounding box center [698, 644] width 816 height 15
click at [966, 643] on input "Seek" at bounding box center [698, 644] width 816 height 15
click at [974, 643] on input "Seek" at bounding box center [698, 644] width 816 height 15
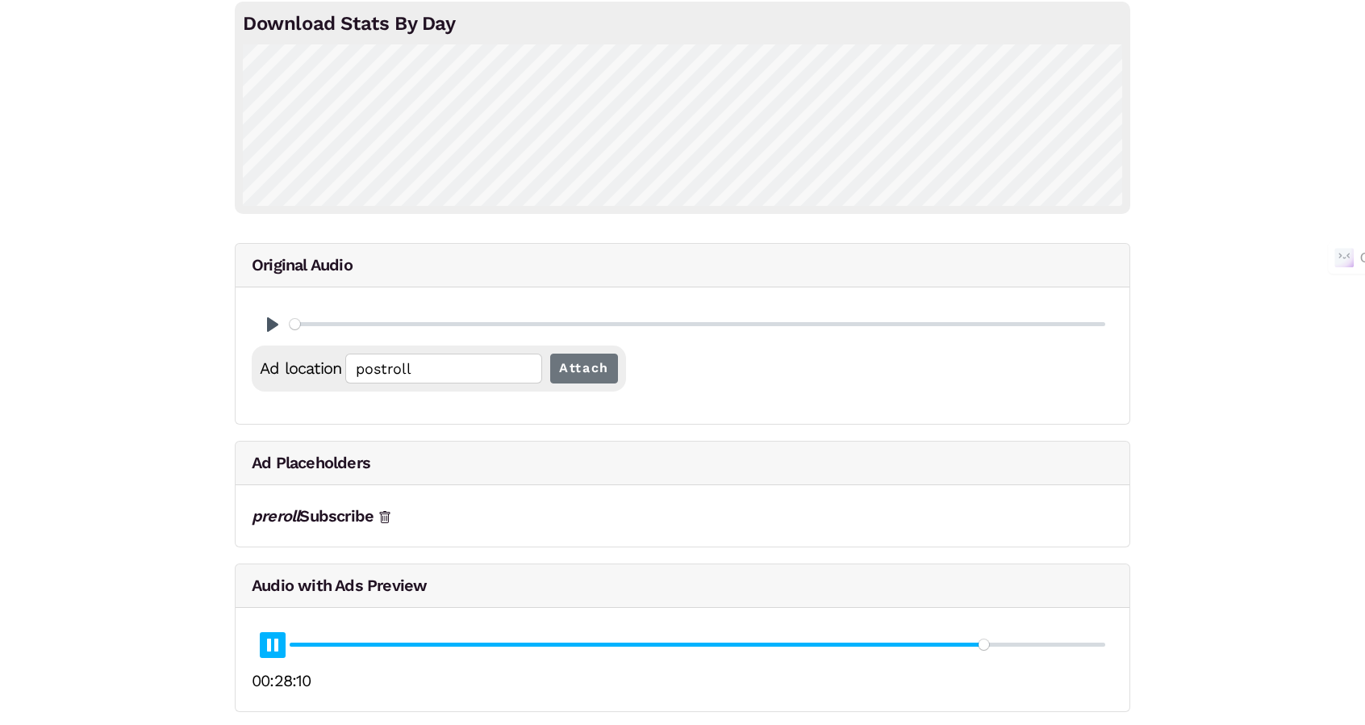
click at [284, 645] on button "Pause Play" at bounding box center [273, 645] width 26 height 26
type input "85.54"
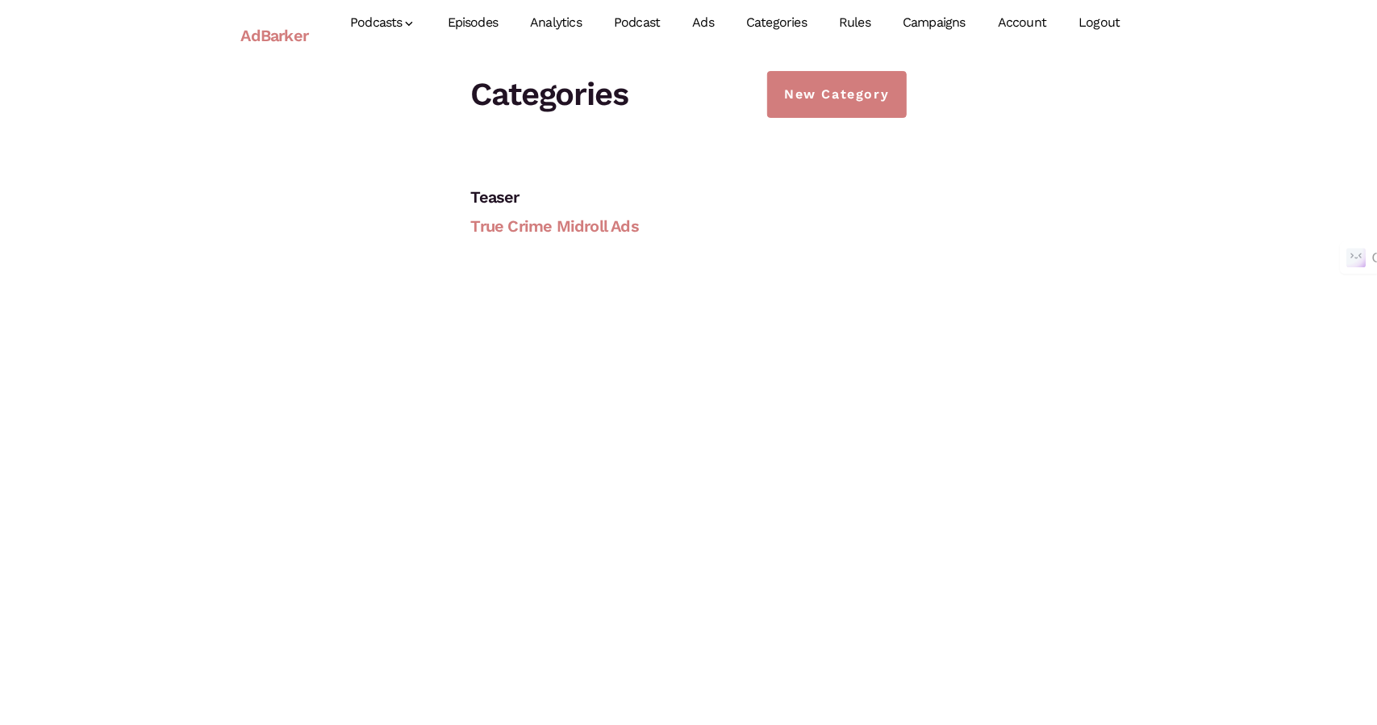
click at [599, 229] on link "True Crime Midroll Ads" at bounding box center [555, 225] width 168 height 19
click at [710, 22] on link "Ads" at bounding box center [703, 23] width 54 height 72
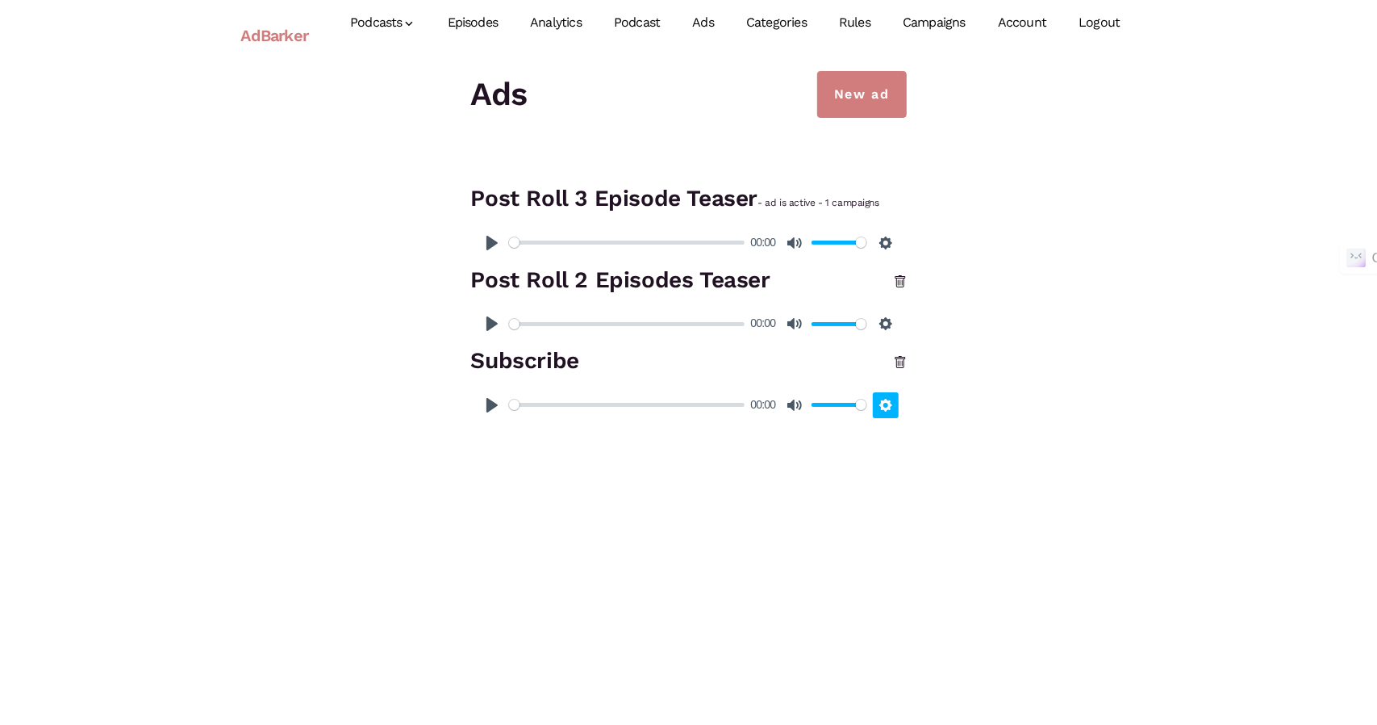
click at [889, 406] on button "Settings" at bounding box center [886, 405] width 26 height 26
click at [552, 362] on h3 "Subscribe" at bounding box center [689, 361] width 436 height 33
